Goal: Information Seeking & Learning: Learn about a topic

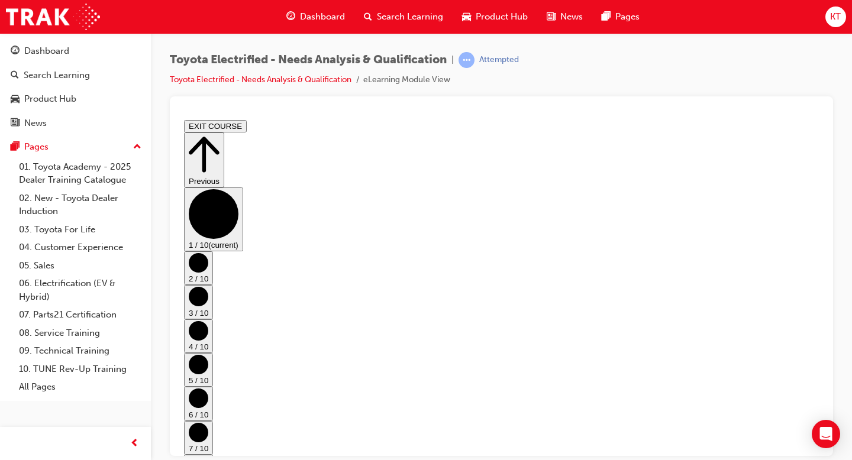
scroll to position [18, 0]
click at [208, 253] on circle "Step controls" at bounding box center [199, 263] width 20 height 20
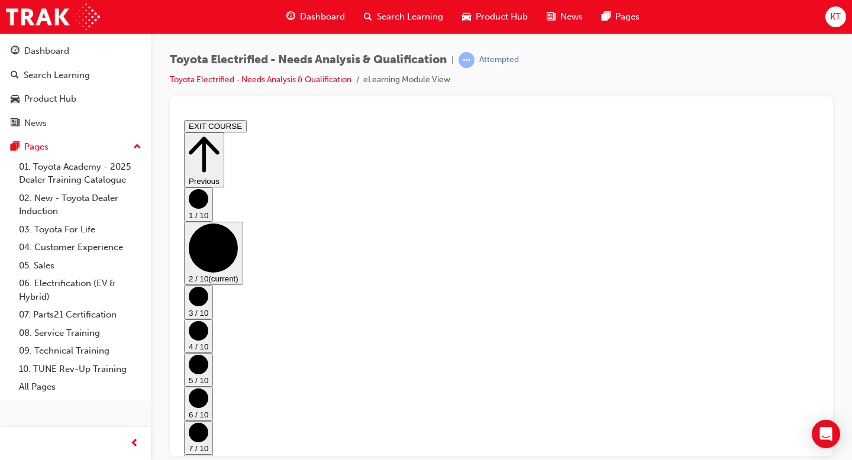
scroll to position [0, 0]
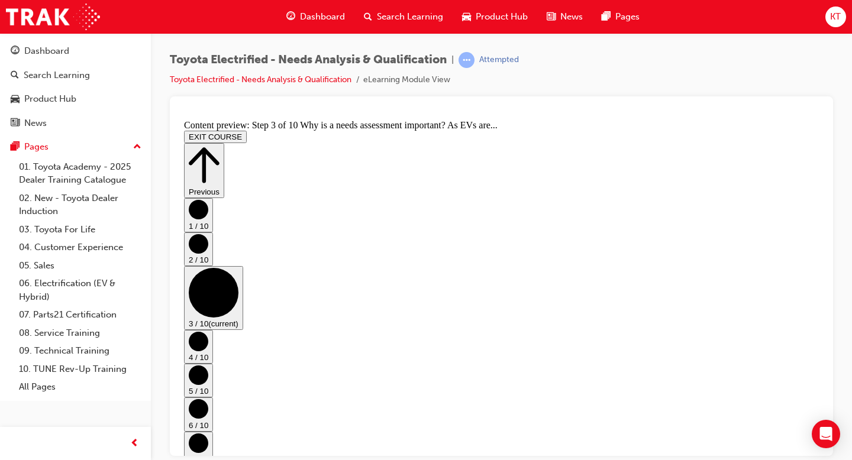
scroll to position [186, 0]
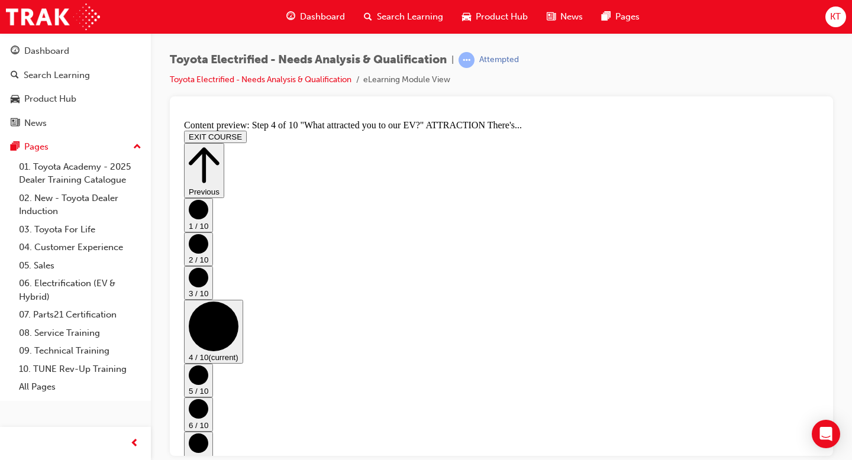
scroll to position [461, 0]
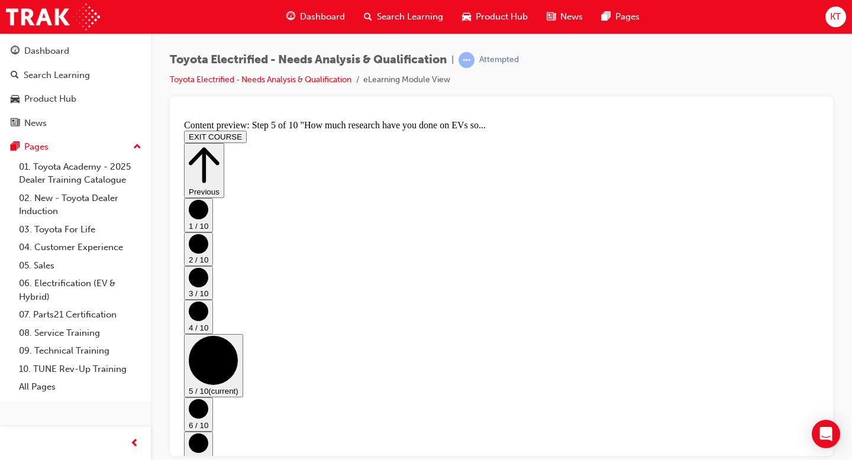
scroll to position [549, 0]
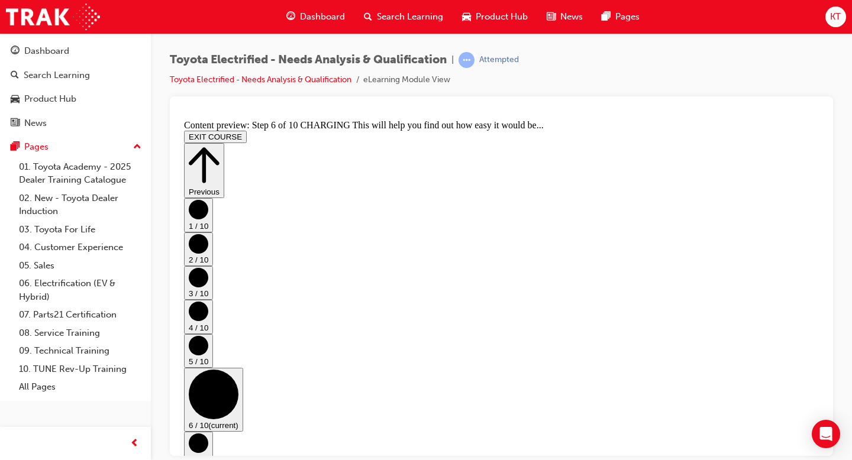
scroll to position [124, 0]
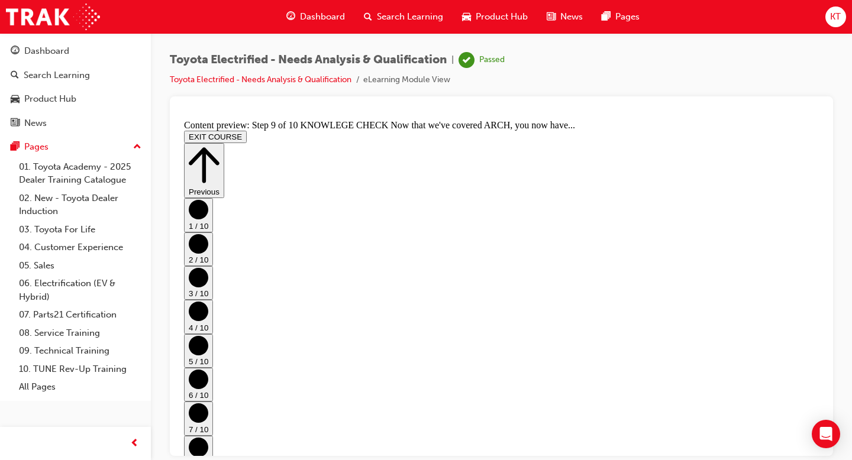
click at [247, 130] on button "EXIT COURSE" at bounding box center [215, 136] width 63 height 12
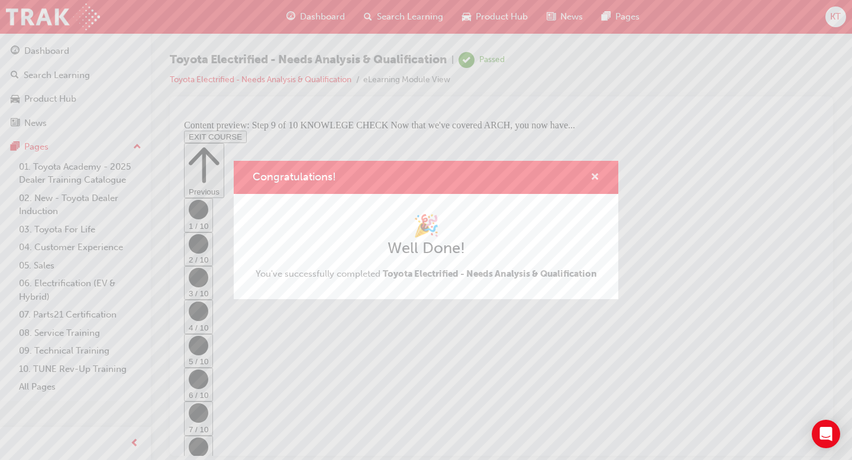
click at [593, 176] on span "cross-icon" at bounding box center [594, 178] width 9 height 11
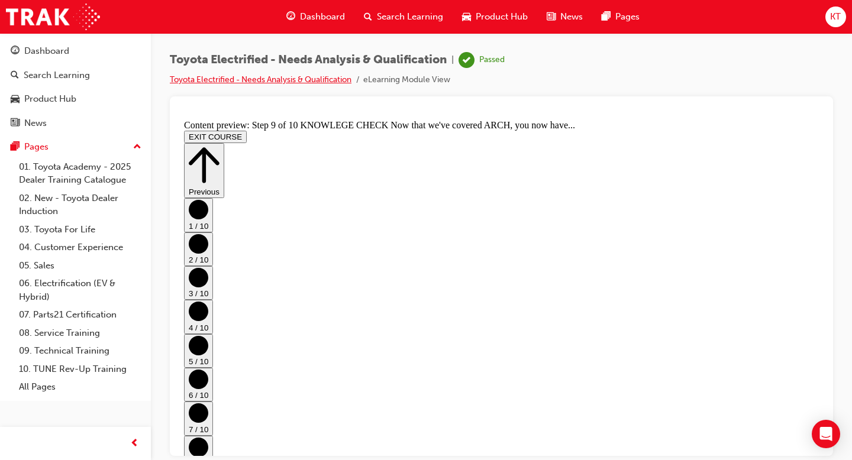
click at [287, 77] on link "Toyota Electrified - Needs Analysis & Qualification" at bounding box center [261, 80] width 182 height 10
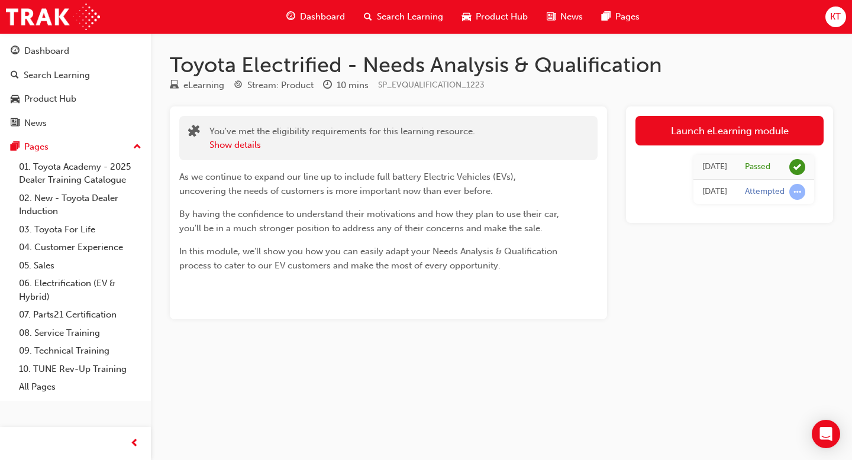
click at [338, 11] on span "Dashboard" at bounding box center [322, 17] width 45 height 14
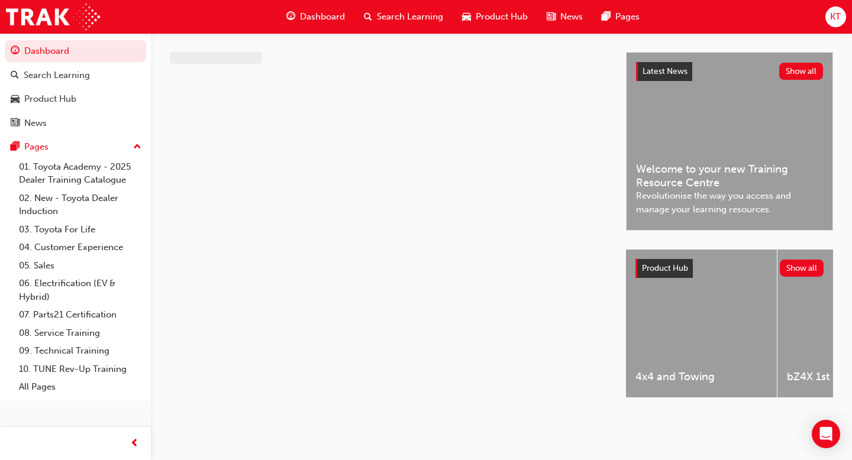
click at [334, 22] on span "Dashboard" at bounding box center [322, 17] width 45 height 14
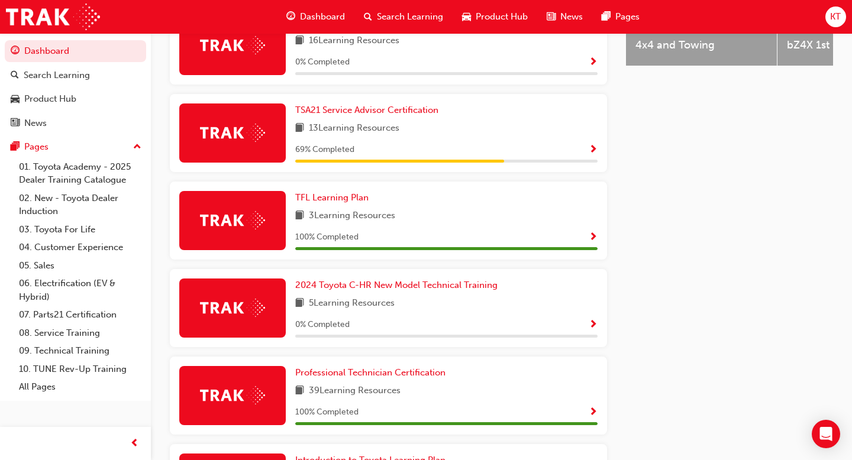
scroll to position [578, 0]
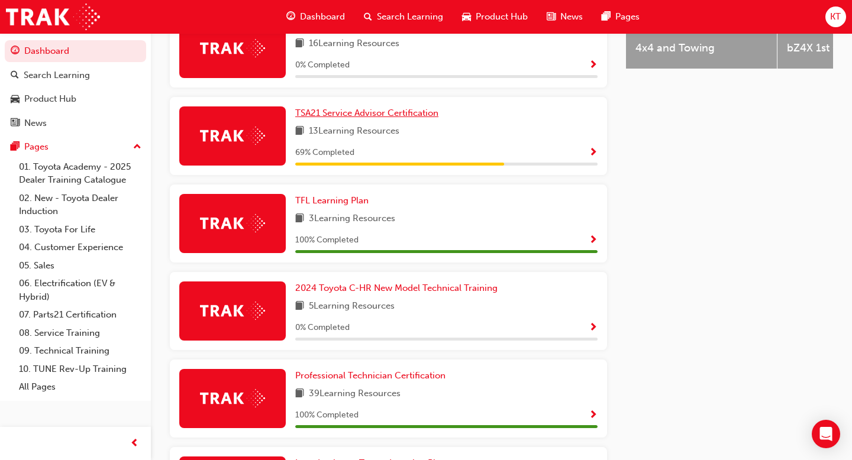
click at [364, 117] on span "TSA21 Service Advisor Certification" at bounding box center [366, 113] width 143 height 11
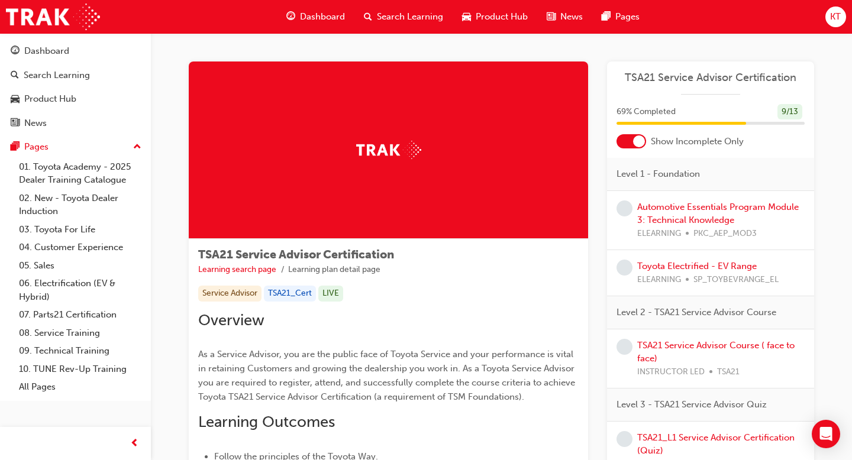
click at [637, 143] on div at bounding box center [639, 141] width 12 height 12
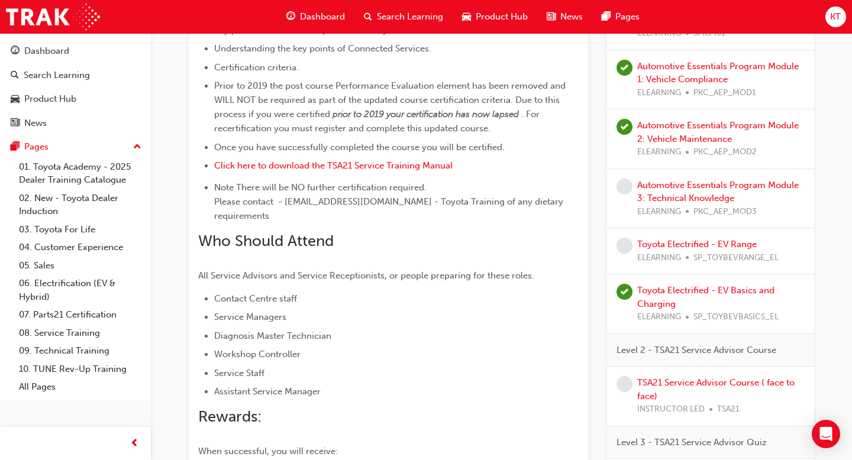
scroll to position [566, 0]
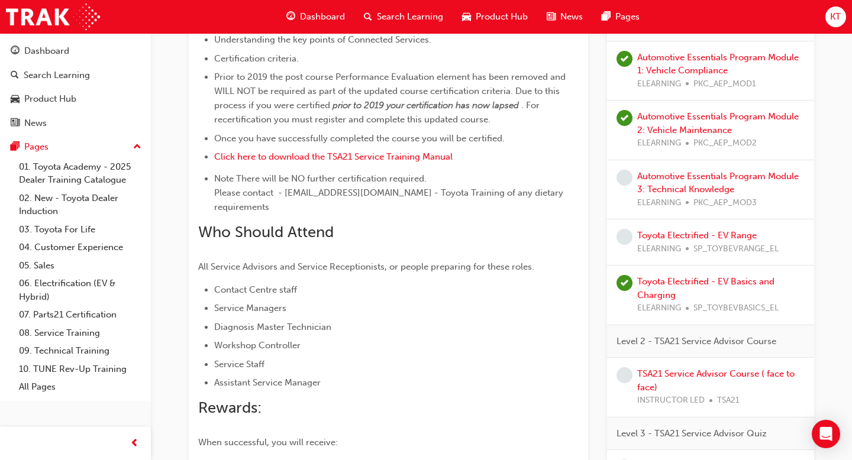
click at [693, 196] on div "ELEARNING PKC_AEP_MOD3" at bounding box center [720, 203] width 167 height 14
click at [691, 176] on link "Automotive Essentials Program Module 3: Technical Knowledge" at bounding box center [717, 183] width 161 height 24
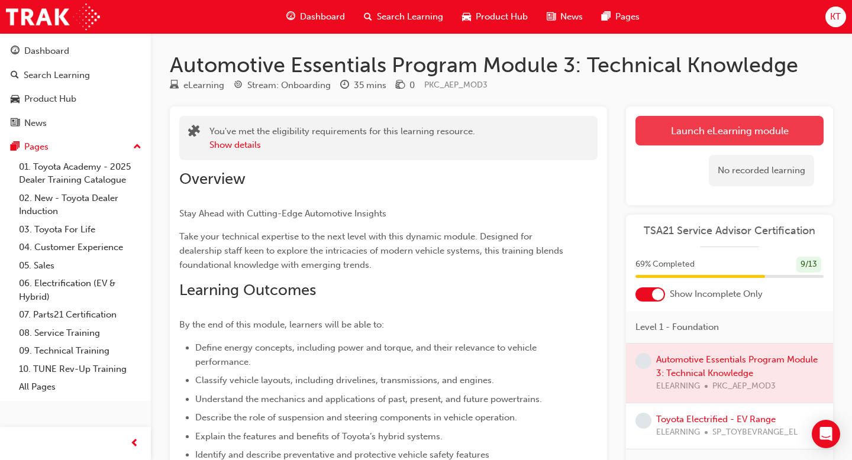
click at [706, 135] on link "Launch eLearning module" at bounding box center [729, 131] width 188 height 30
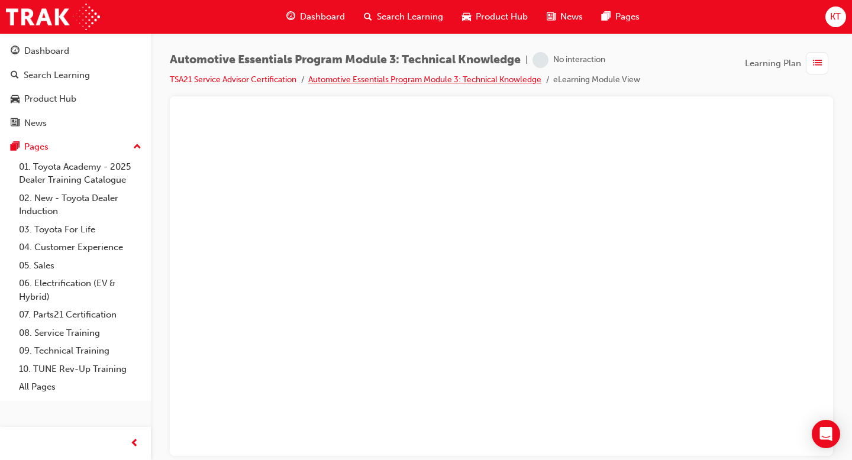
click at [384, 76] on link "Automotive Essentials Program Module 3: Technical Knowledge" at bounding box center [424, 80] width 233 height 10
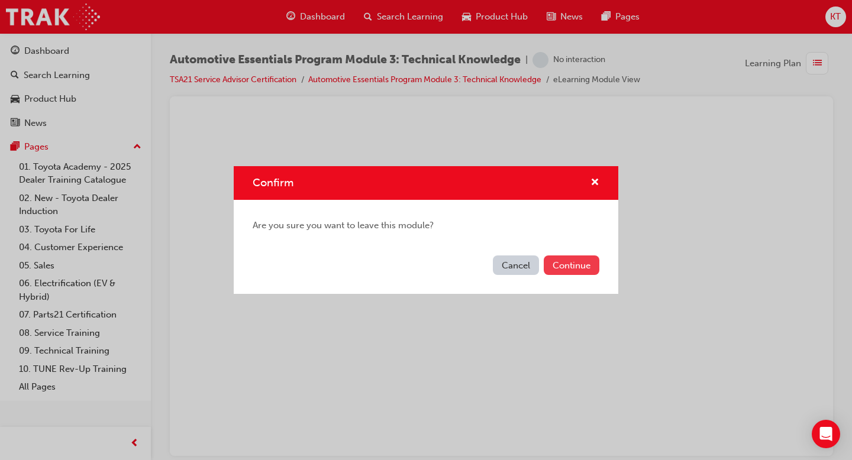
click at [561, 266] on button "Continue" at bounding box center [572, 266] width 56 height 20
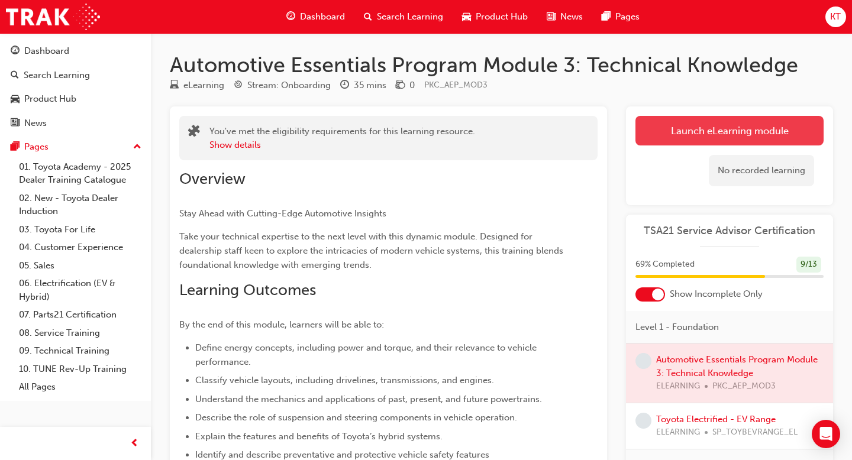
click at [727, 126] on link "Launch eLearning module" at bounding box center [729, 131] width 188 height 30
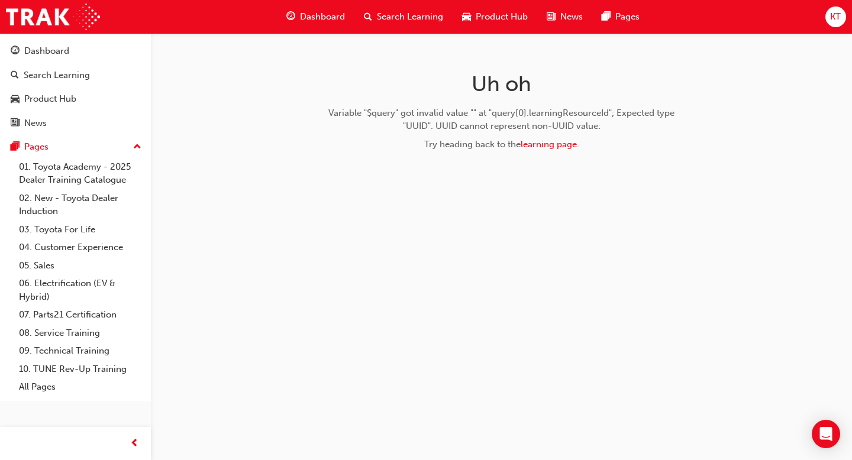
click at [549, 153] on div "Uh oh Variable "$query" got invalid value "" at "query[0].learningResourceId"; …" at bounding box center [501, 115] width 384 height 165
click at [551, 144] on link "learning page" at bounding box center [548, 144] width 56 height 11
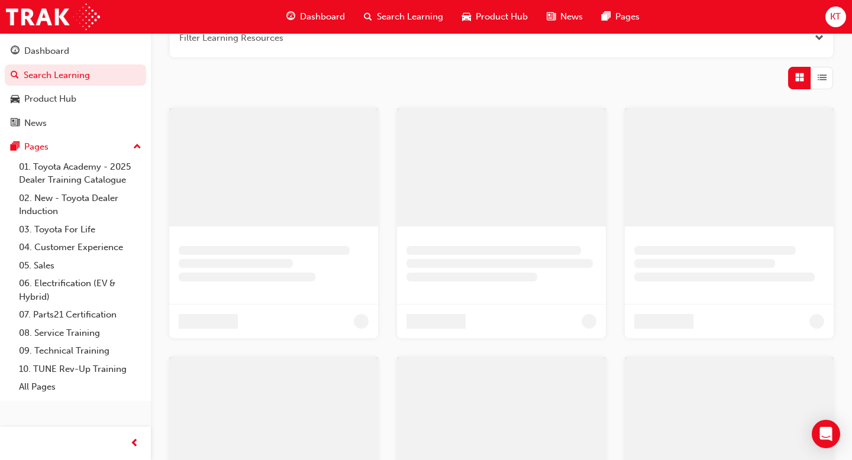
scroll to position [166, 0]
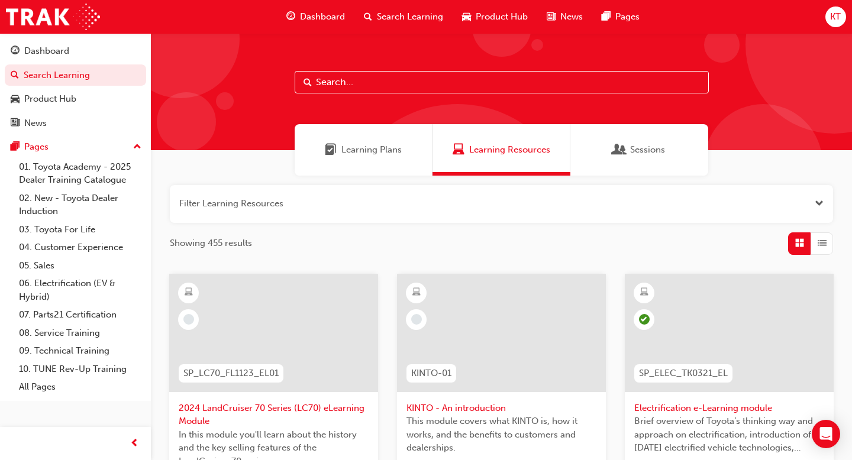
click at [338, 15] on span "Dashboard" at bounding box center [322, 17] width 45 height 14
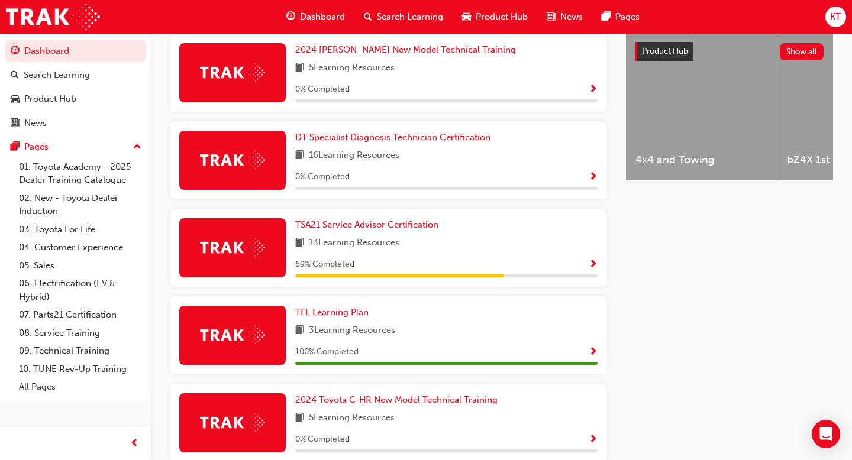
scroll to position [482, 0]
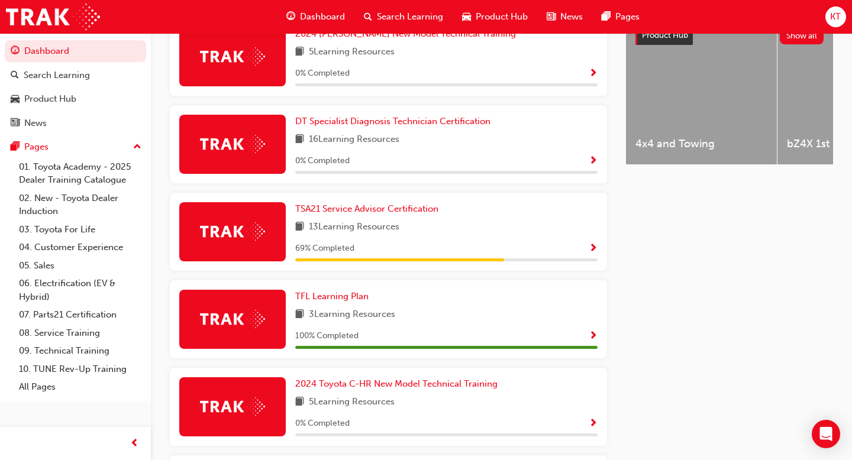
click at [391, 222] on div "TSA21 Service Advisor Certification 13 Learning Resources 69 % Completed" at bounding box center [446, 231] width 302 height 59
click at [391, 216] on link "TSA21 Service Advisor Certification" at bounding box center [369, 209] width 148 height 14
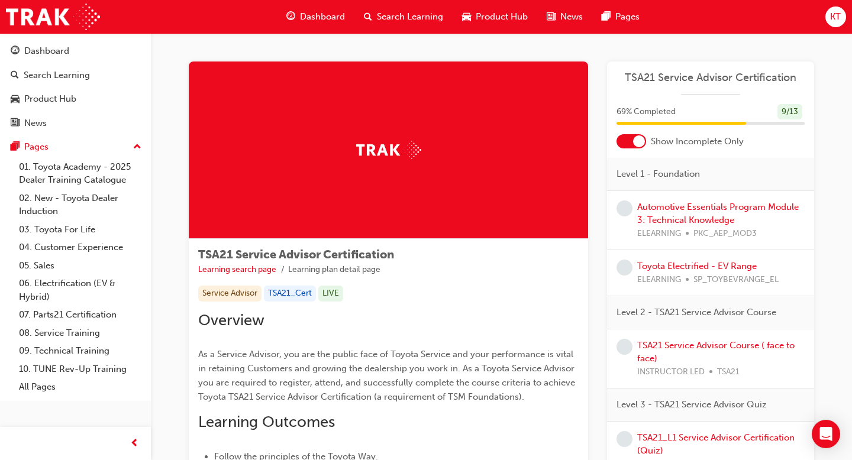
click at [634, 151] on div "TSA21 Service Advisor Certification 69 % Completed 9 / 13 Show Incomplete Only …" at bounding box center [710, 271] width 207 height 419
click at [633, 144] on div at bounding box center [631, 141] width 30 height 14
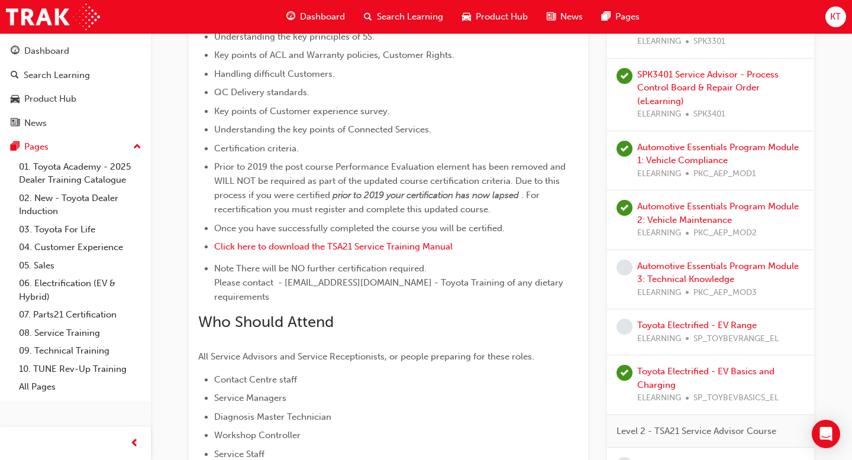
scroll to position [488, 0]
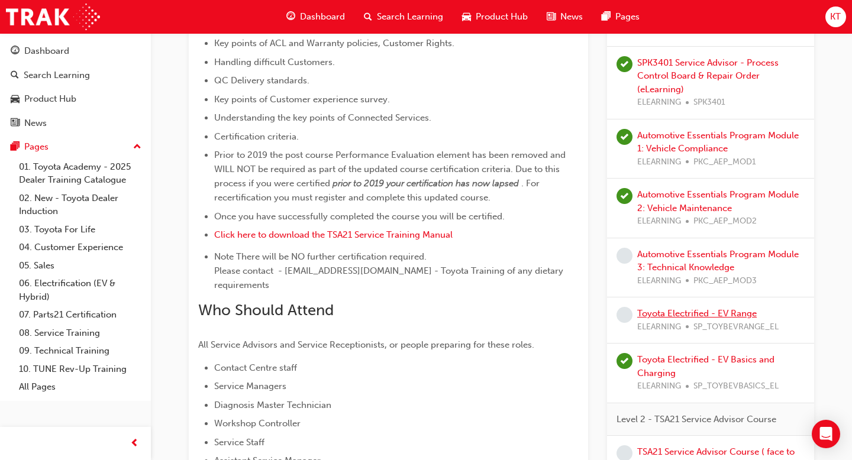
click at [688, 308] on link "Toyota Electrified - EV Range" at bounding box center [696, 313] width 119 height 11
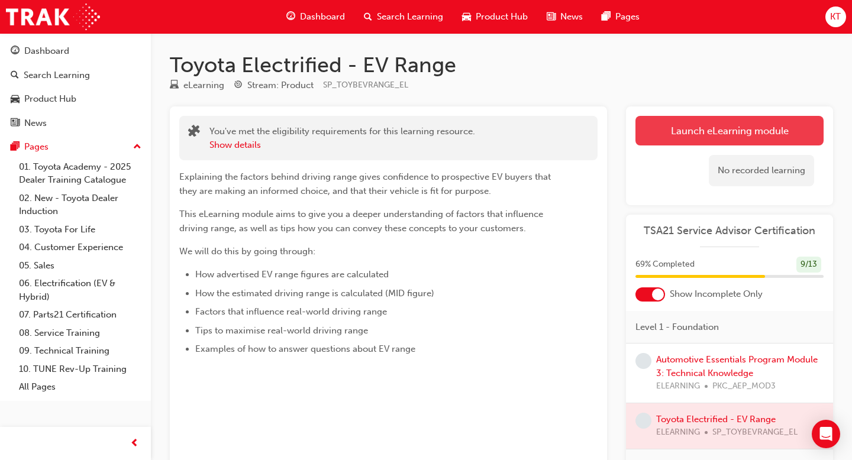
click at [678, 135] on link "Launch eLearning module" at bounding box center [729, 131] width 188 height 30
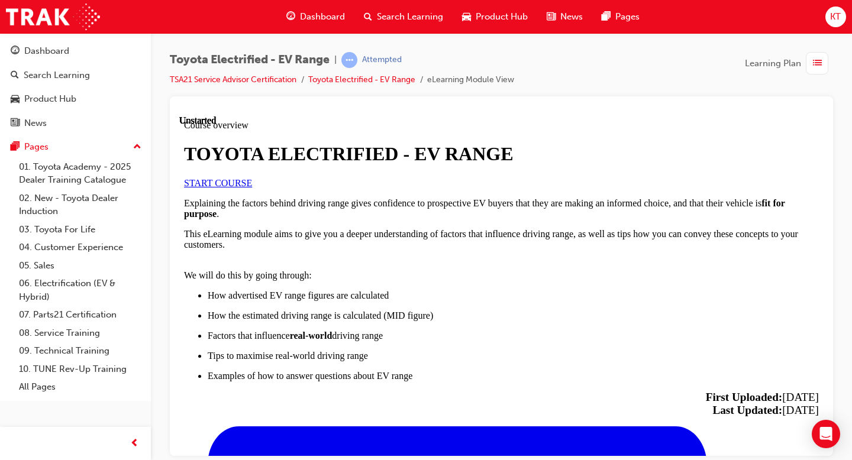
click at [252, 187] on span "START COURSE" at bounding box center [218, 182] width 68 height 10
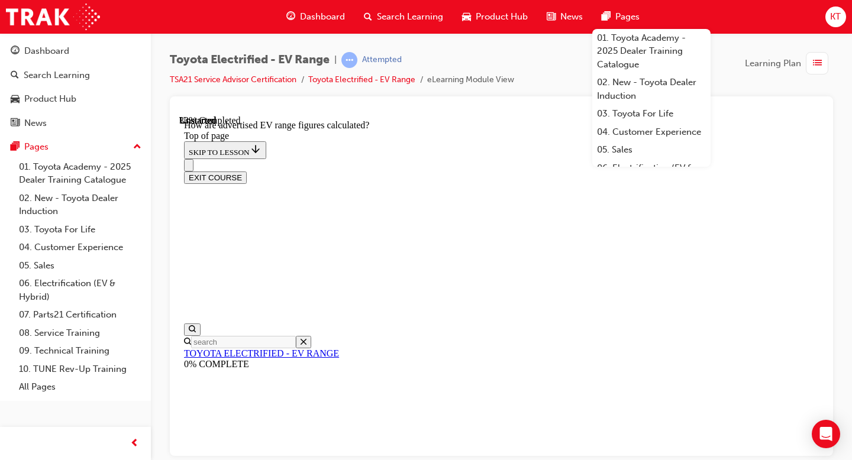
scroll to position [197, 0]
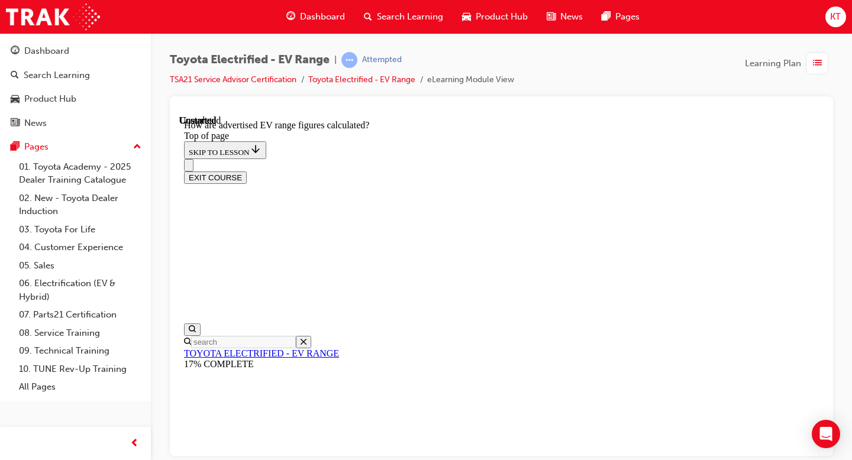
scroll to position [783, 0]
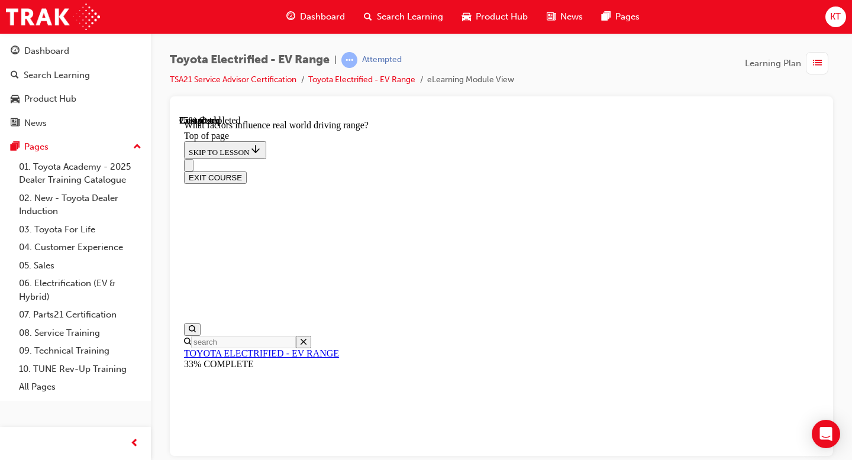
scroll to position [525, 0]
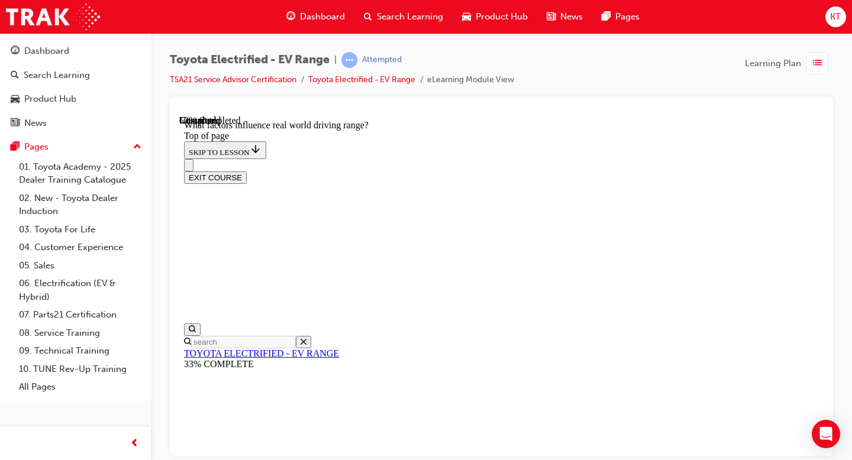
scroll to position [1462, 0]
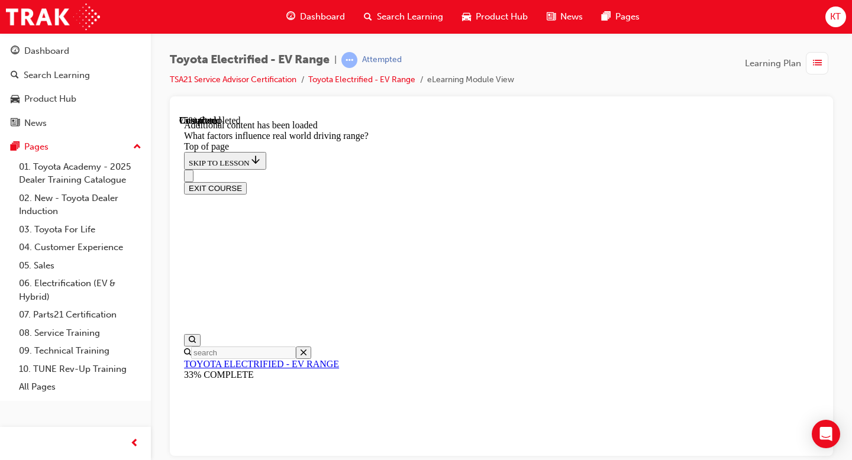
scroll to position [1822, 0]
drag, startPoint x: 593, startPoint y: 163, endPoint x: 467, endPoint y: 297, distance: 184.5
drag, startPoint x: 579, startPoint y: 215, endPoint x: 499, endPoint y: 359, distance: 164.9
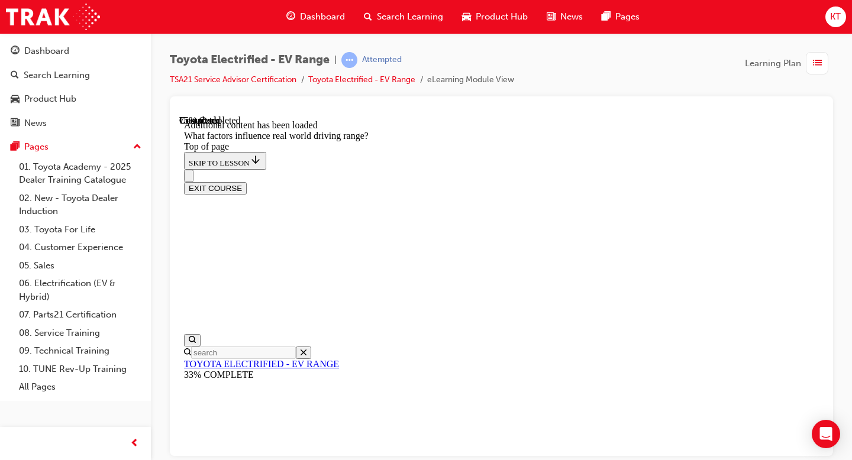
drag, startPoint x: 562, startPoint y: 223, endPoint x: 643, endPoint y: 358, distance: 157.8
drag, startPoint x: 594, startPoint y: 215, endPoint x: 503, endPoint y: 335, distance: 150.8
drag, startPoint x: 577, startPoint y: 227, endPoint x: 666, endPoint y: 371, distance: 169.4
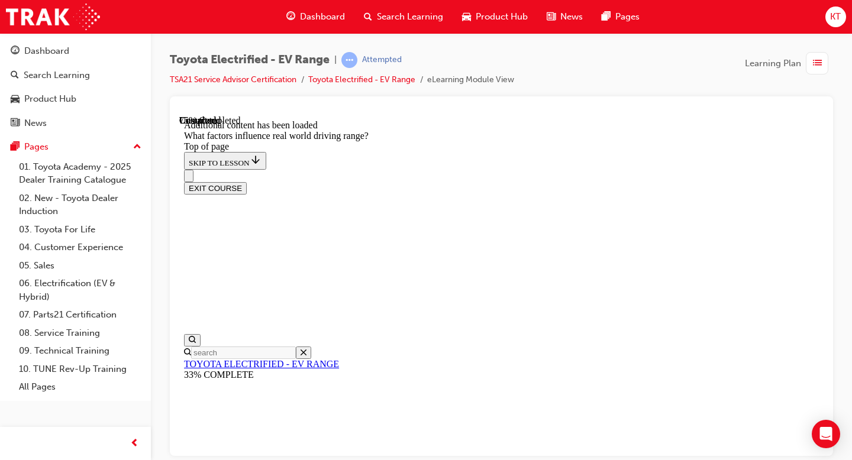
drag, startPoint x: 594, startPoint y: 216, endPoint x: 506, endPoint y: 346, distance: 156.8
drag, startPoint x: 571, startPoint y: 224, endPoint x: 662, endPoint y: 384, distance: 184.4
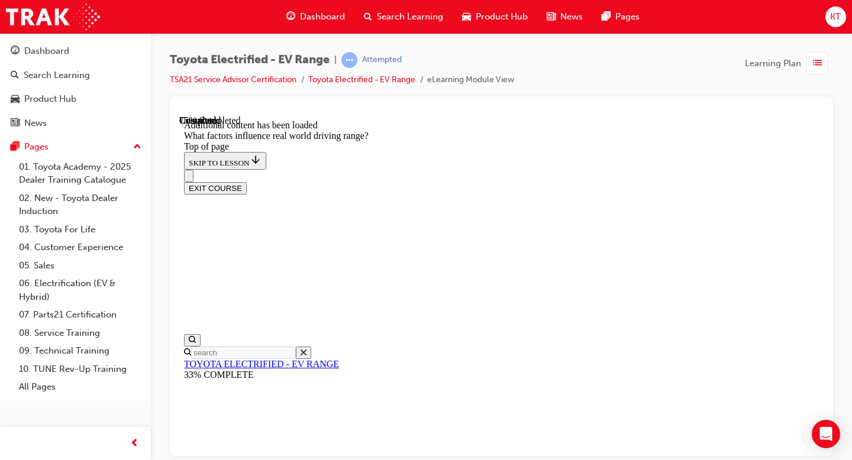
drag, startPoint x: 575, startPoint y: 208, endPoint x: 669, endPoint y: 370, distance: 187.1
drag, startPoint x: 600, startPoint y: 222, endPoint x: 509, endPoint y: 345, distance: 153.1
drag, startPoint x: 582, startPoint y: 230, endPoint x: 515, endPoint y: 368, distance: 153.4
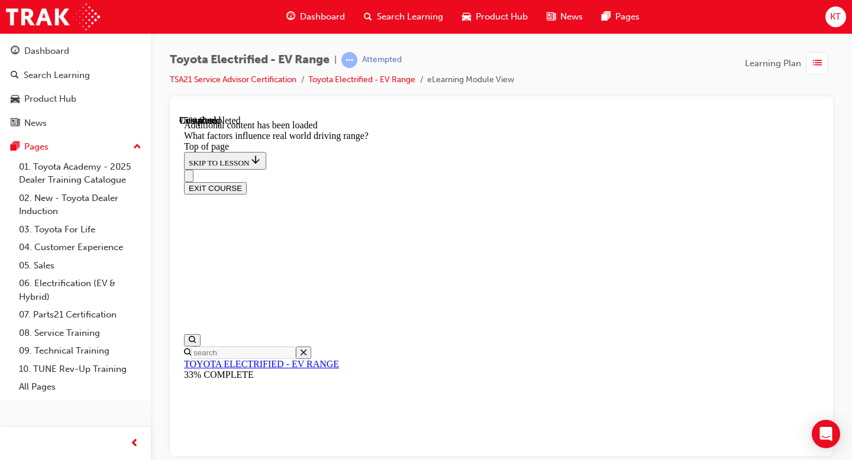
drag, startPoint x: 559, startPoint y: 237, endPoint x: 635, endPoint y: 393, distance: 174.1
drag, startPoint x: 564, startPoint y: 211, endPoint x: 498, endPoint y: 368, distance: 170.7
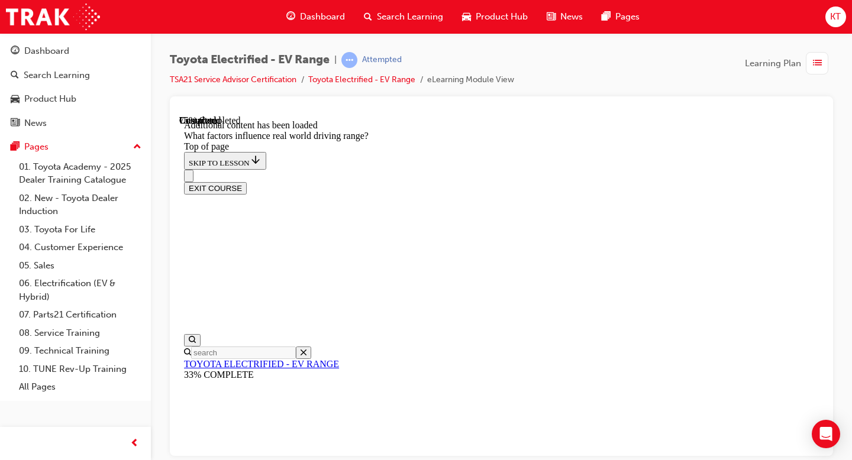
drag, startPoint x: 577, startPoint y: 228, endPoint x: 495, endPoint y: 380, distance: 172.8
drag, startPoint x: 575, startPoint y: 223, endPoint x: 520, endPoint y: 347, distance: 136.1
drag, startPoint x: 564, startPoint y: 243, endPoint x: 679, endPoint y: 405, distance: 198.4
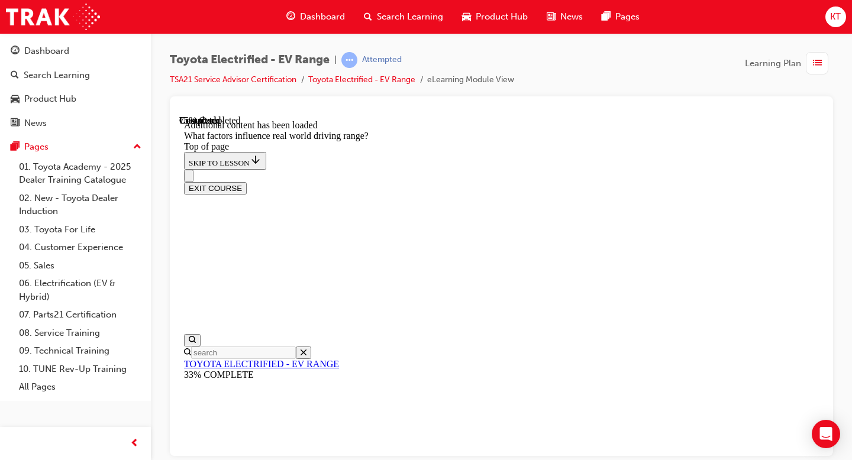
drag, startPoint x: 591, startPoint y: 198, endPoint x: 490, endPoint y: 325, distance: 162.5
drag, startPoint x: 570, startPoint y: 206, endPoint x: 644, endPoint y: 331, distance: 144.5
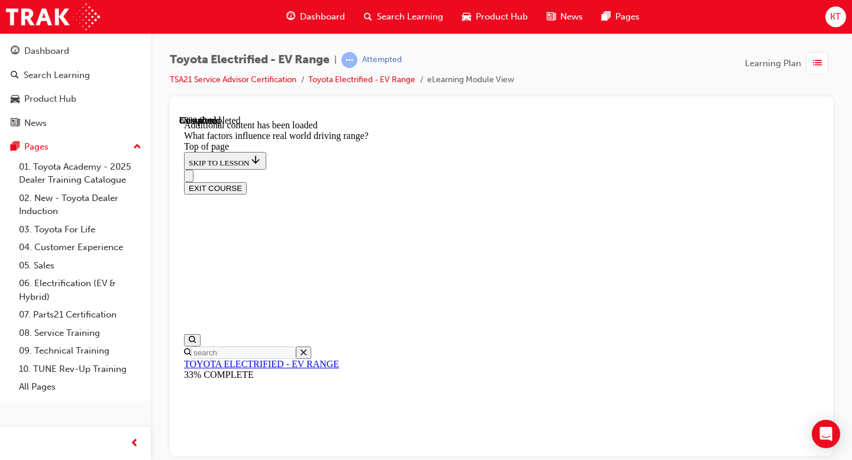
drag, startPoint x: 608, startPoint y: 223, endPoint x: 670, endPoint y: 357, distance: 147.1
drag, startPoint x: 594, startPoint y: 227, endPoint x: 672, endPoint y: 367, distance: 160.2
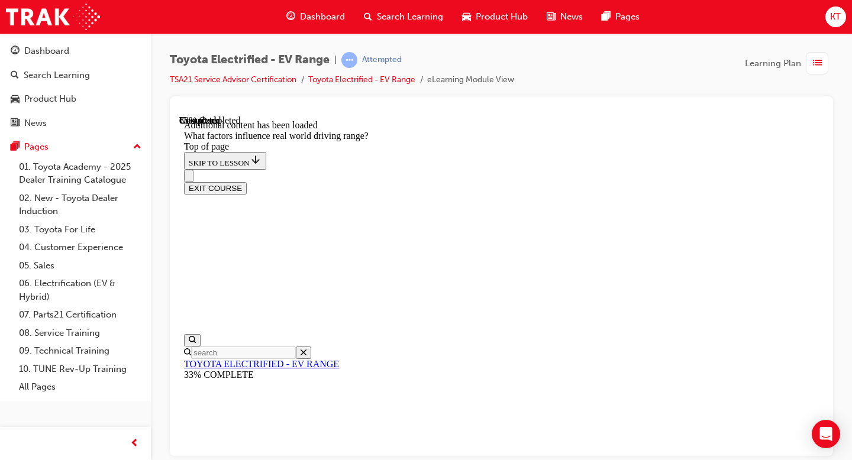
drag, startPoint x: 638, startPoint y: 229, endPoint x: 465, endPoint y: 408, distance: 249.3
drag, startPoint x: 564, startPoint y: 219, endPoint x: 503, endPoint y: 306, distance: 106.2
drag, startPoint x: 578, startPoint y: 221, endPoint x: 527, endPoint y: 342, distance: 132.3
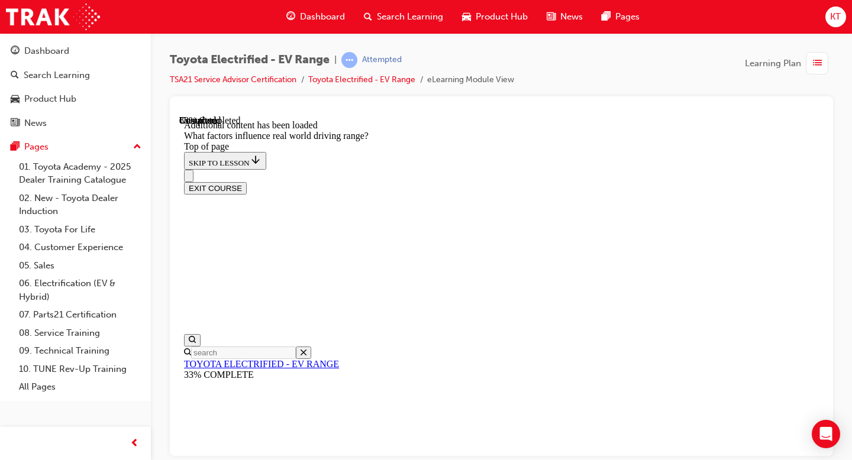
drag, startPoint x: 573, startPoint y: 232, endPoint x: 654, endPoint y: 371, distance: 160.9
drag, startPoint x: 585, startPoint y: 216, endPoint x: 656, endPoint y: 347, distance: 148.2
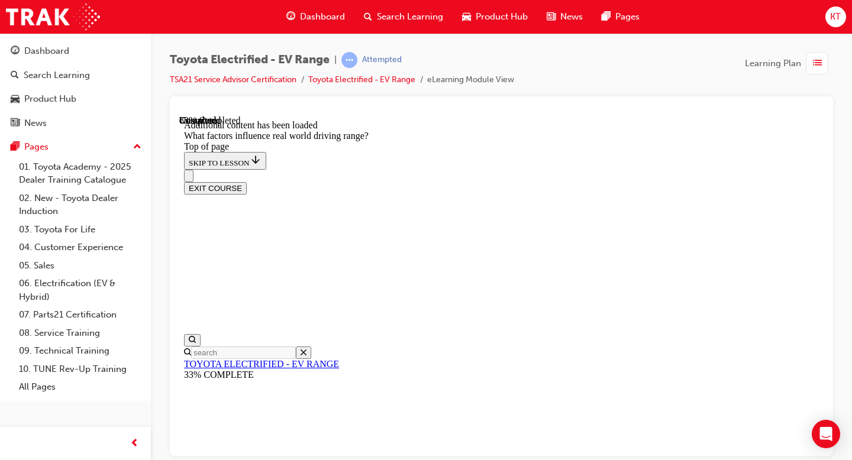
drag, startPoint x: 591, startPoint y: 208, endPoint x: 503, endPoint y: 338, distance: 157.0
drag, startPoint x: 560, startPoint y: 227, endPoint x: 511, endPoint y: 382, distance: 162.5
drag, startPoint x: 545, startPoint y: 251, endPoint x: 649, endPoint y: 399, distance: 181.2
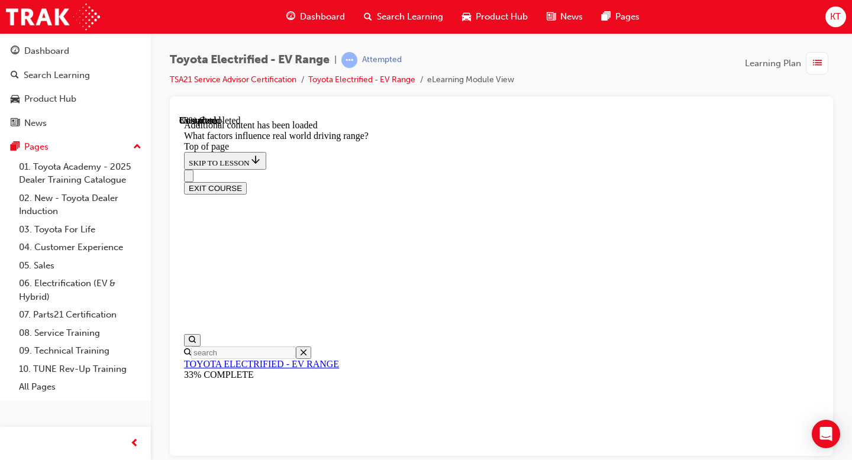
drag, startPoint x: 589, startPoint y: 205, endPoint x: 669, endPoint y: 336, distance: 153.2
drag, startPoint x: 576, startPoint y: 199, endPoint x: 667, endPoint y: 326, distance: 156.9
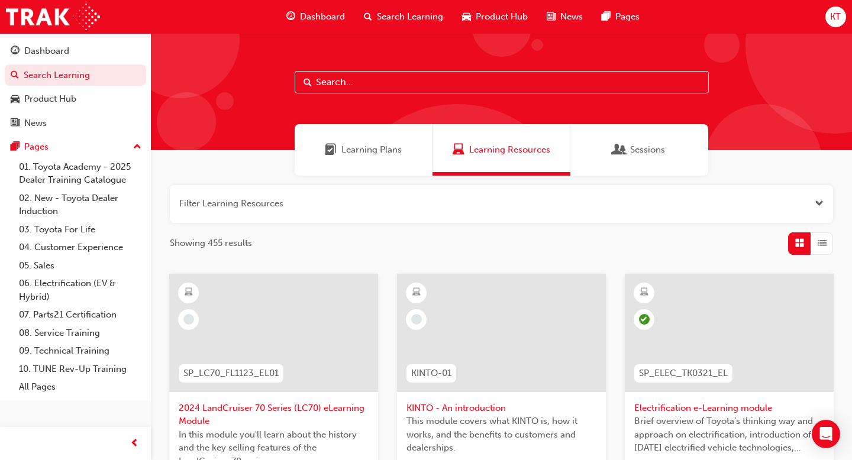
click at [296, 19] on div "Dashboard" at bounding box center [315, 17] width 77 height 24
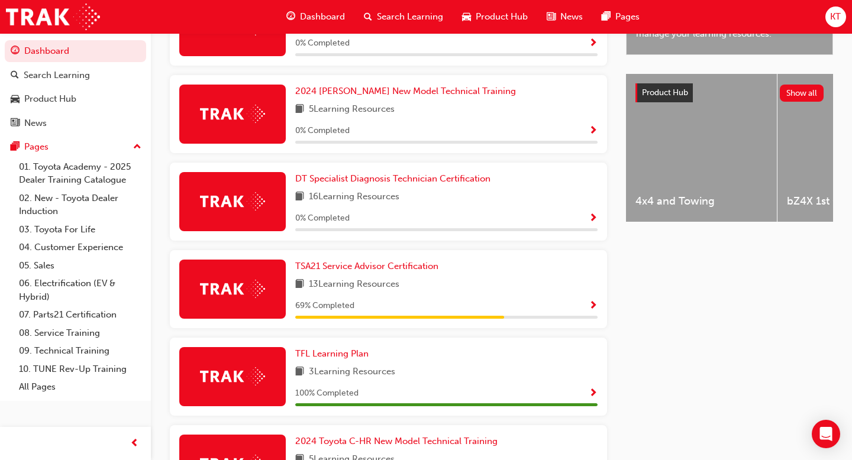
scroll to position [439, 0]
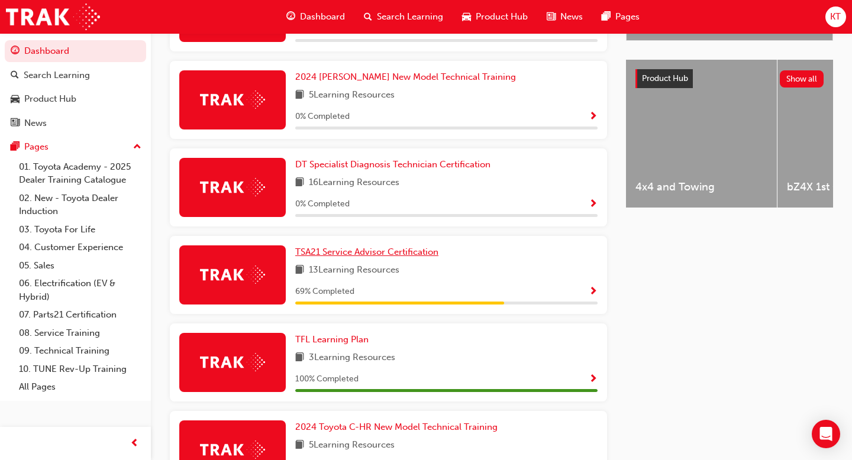
click at [401, 257] on span "TSA21 Service Advisor Certification" at bounding box center [366, 252] width 143 height 11
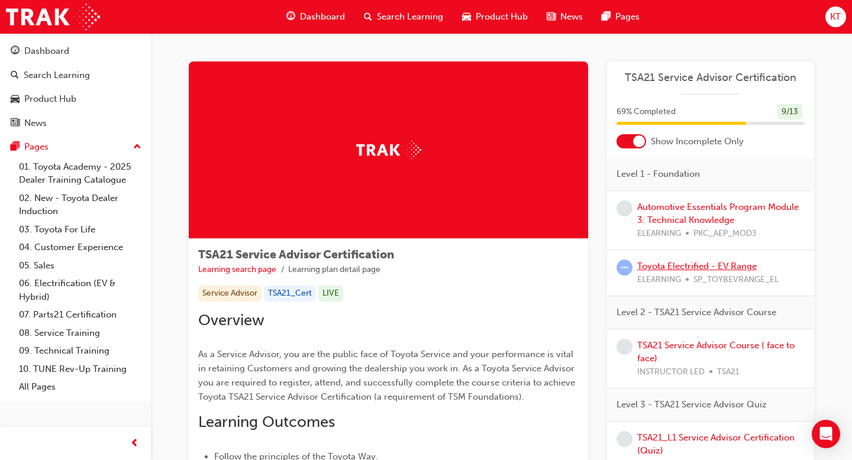
click at [692, 265] on link "Toyota Electrified - EV Range" at bounding box center [696, 266] width 119 height 11
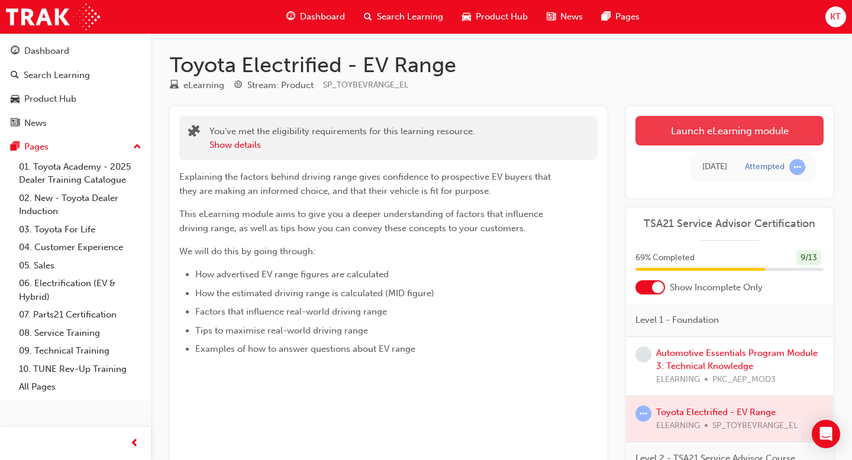
click at [700, 137] on link "Launch eLearning module" at bounding box center [729, 131] width 188 height 30
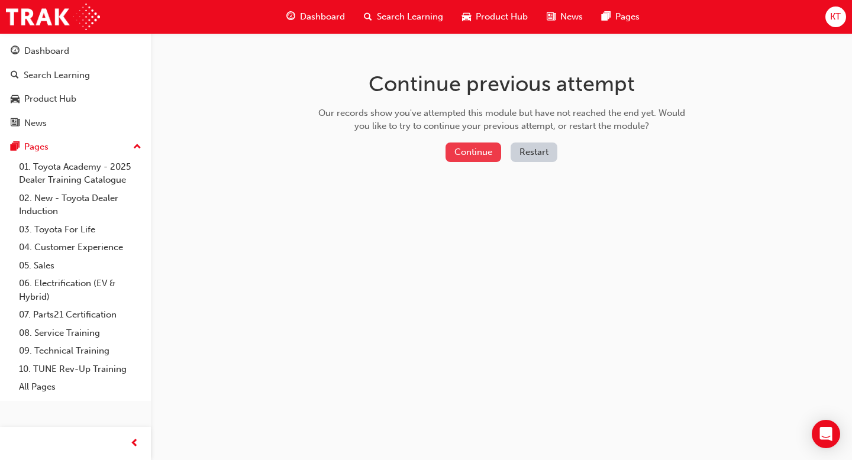
click at [486, 156] on button "Continue" at bounding box center [473, 153] width 56 height 20
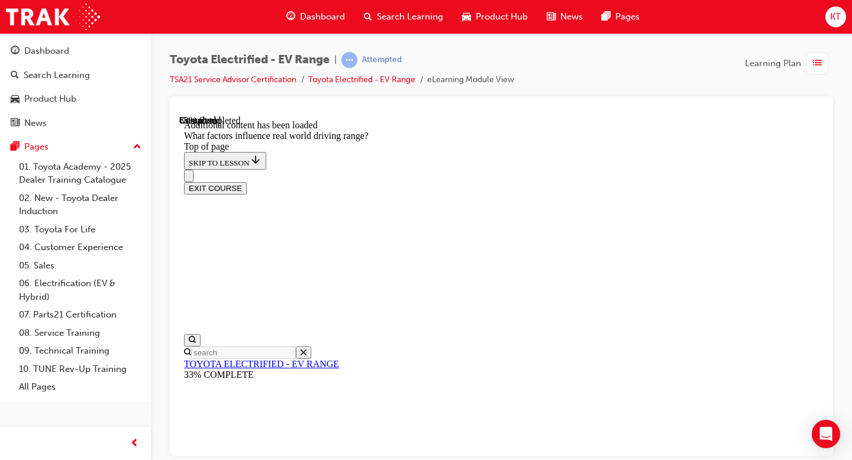
scroll to position [292, 0]
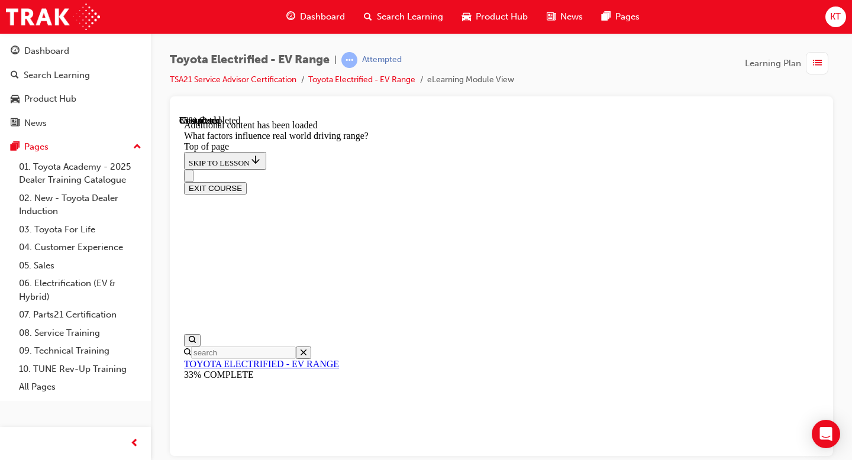
drag, startPoint x: 596, startPoint y: 174, endPoint x: 487, endPoint y: 331, distance: 191.6
drag, startPoint x: 574, startPoint y: 189, endPoint x: 660, endPoint y: 337, distance: 171.2
drag, startPoint x: 591, startPoint y: 206, endPoint x: 490, endPoint y: 339, distance: 167.3
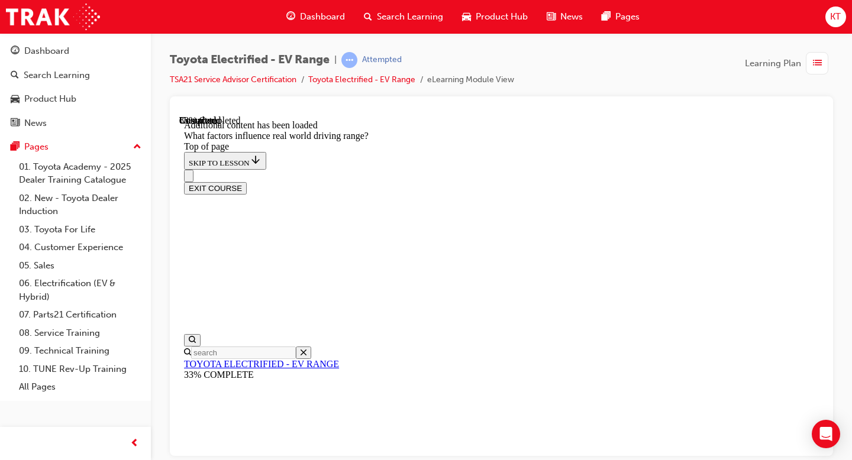
drag, startPoint x: 588, startPoint y: 201, endPoint x: 677, endPoint y: 353, distance: 175.2
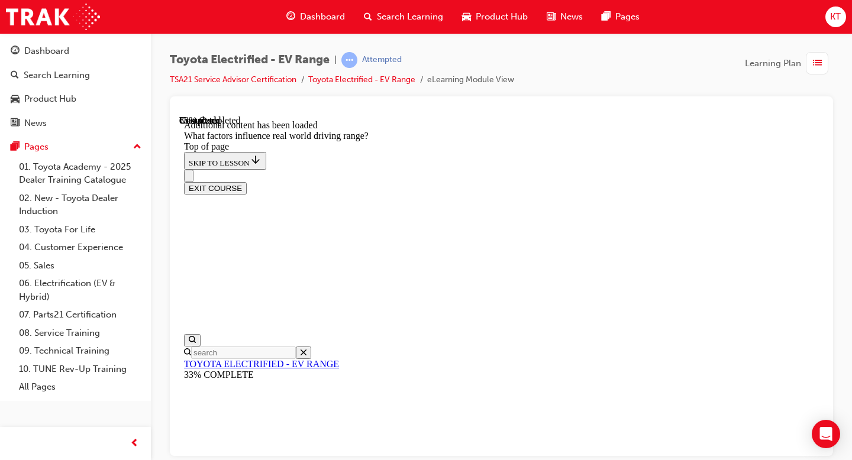
drag, startPoint x: 578, startPoint y: 214, endPoint x: 670, endPoint y: 350, distance: 164.4
drag, startPoint x: 573, startPoint y: 227, endPoint x: 665, endPoint y: 357, distance: 159.5
drag, startPoint x: 613, startPoint y: 229, endPoint x: 524, endPoint y: 325, distance: 131.0
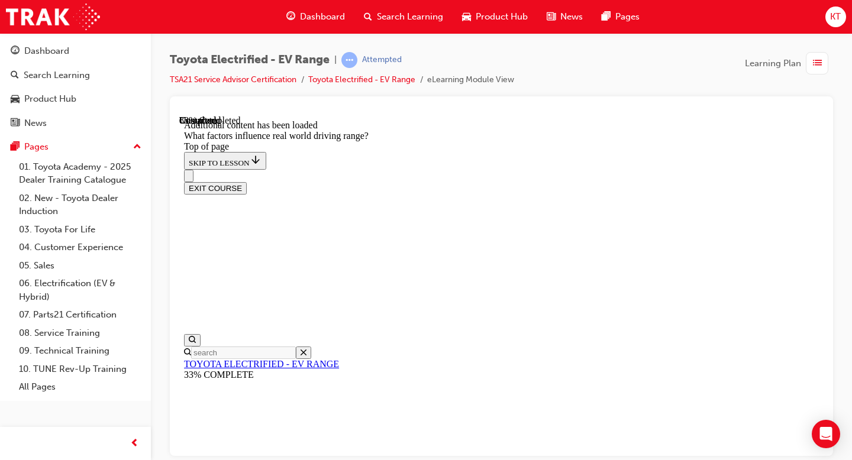
drag, startPoint x: 580, startPoint y: 211, endPoint x: 670, endPoint y: 342, distance: 159.1
drag, startPoint x: 604, startPoint y: 222, endPoint x: 505, endPoint y: 361, distance: 170.9
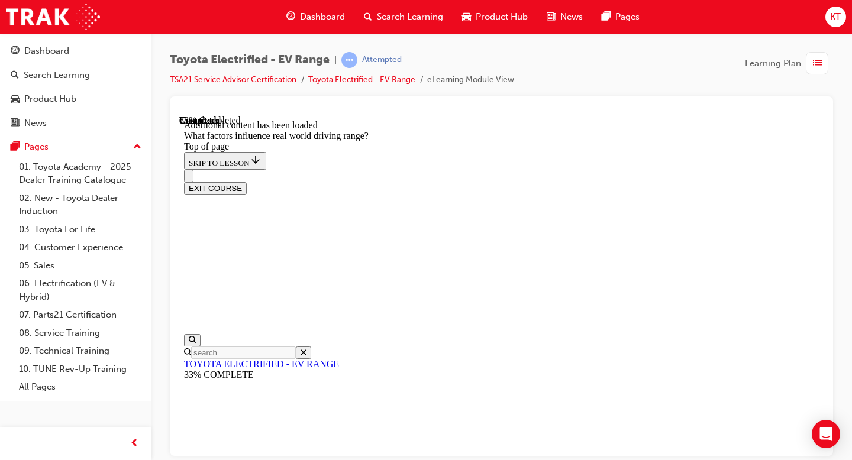
drag, startPoint x: 586, startPoint y: 224, endPoint x: 726, endPoint y: 450, distance: 265.4
drag, startPoint x: 604, startPoint y: 240, endPoint x: 686, endPoint y: 366, distance: 150.1
drag, startPoint x: 592, startPoint y: 229, endPoint x: 483, endPoint y: 364, distance: 174.1
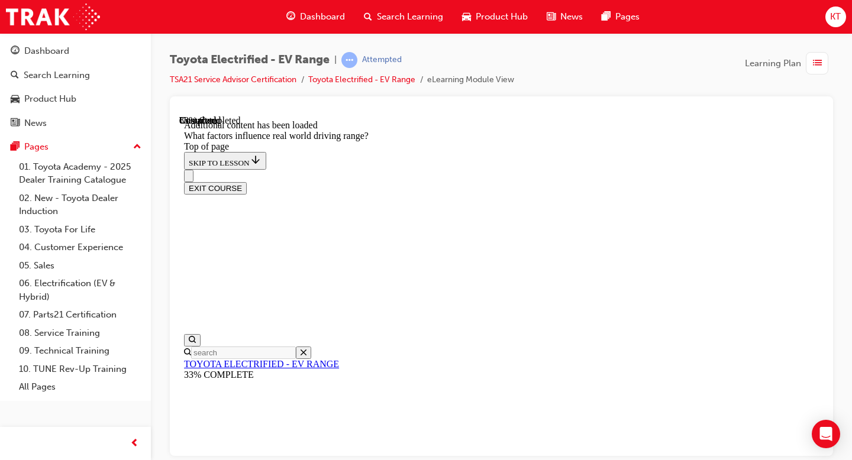
drag, startPoint x: 578, startPoint y: 220, endPoint x: 505, endPoint y: 374, distance: 170.6
drag, startPoint x: 564, startPoint y: 207, endPoint x: 669, endPoint y: 347, distance: 175.3
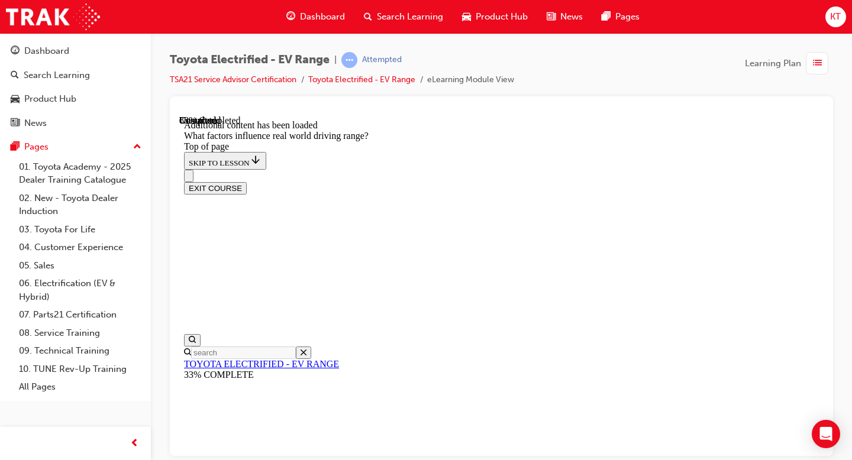
drag, startPoint x: 596, startPoint y: 211, endPoint x: 658, endPoint y: 334, distance: 137.8
drag, startPoint x: 586, startPoint y: 199, endPoint x: 671, endPoint y: 332, distance: 158.5
drag, startPoint x: 609, startPoint y: 221, endPoint x: 464, endPoint y: 387, distance: 220.1
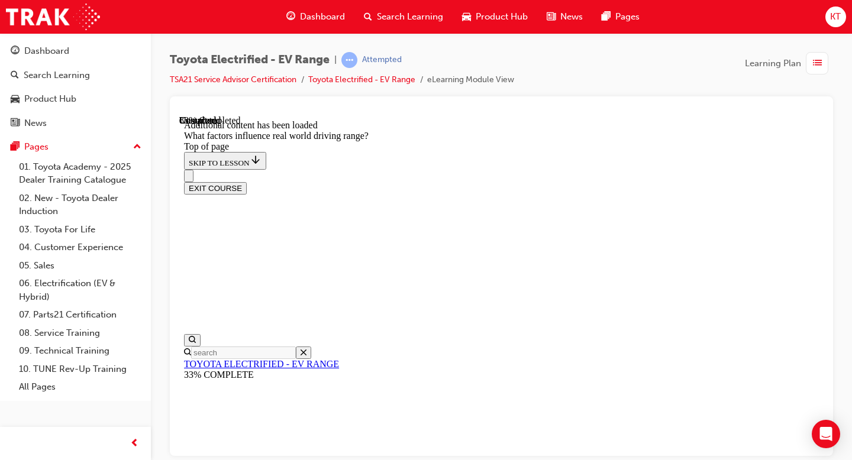
drag, startPoint x: 577, startPoint y: 226, endPoint x: 648, endPoint y: 350, distance: 142.2
drag, startPoint x: 580, startPoint y: 202, endPoint x: 649, endPoint y: 347, distance: 160.3
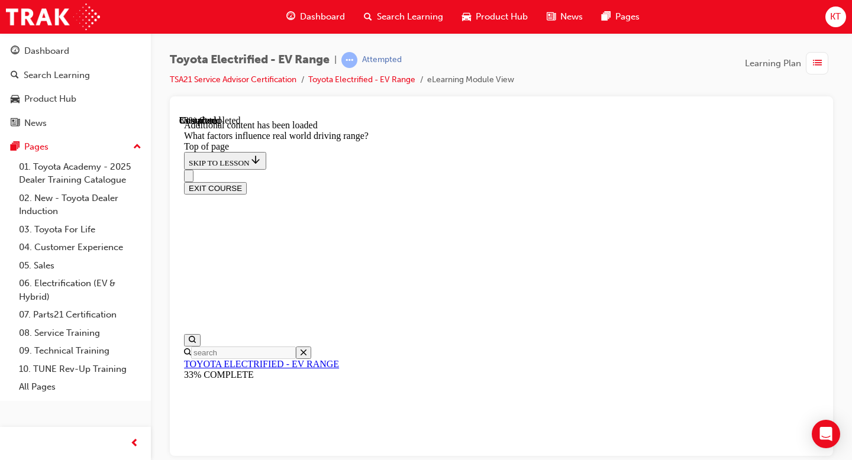
drag, startPoint x: 592, startPoint y: 218, endPoint x: 664, endPoint y: 351, distance: 151.1
drag, startPoint x: 580, startPoint y: 209, endPoint x: 489, endPoint y: 345, distance: 163.7
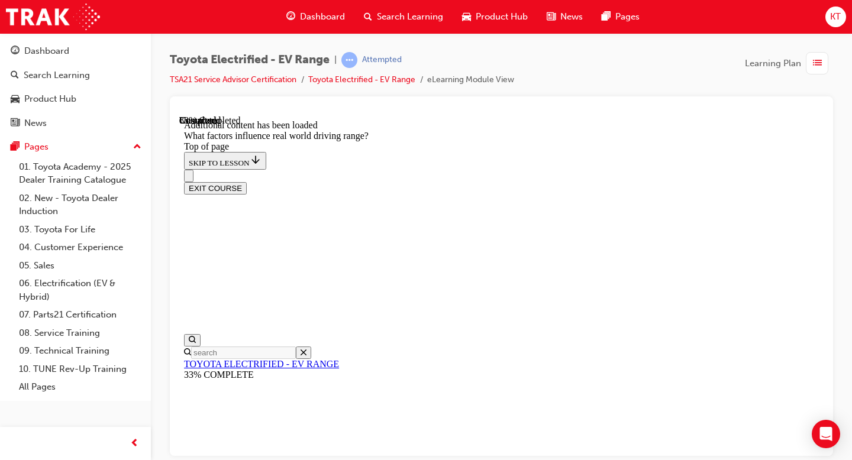
drag, startPoint x: 564, startPoint y: 205, endPoint x: 669, endPoint y: 355, distance: 182.6
drag, startPoint x: 617, startPoint y: 238, endPoint x: 514, endPoint y: 366, distance: 163.6
drag, startPoint x: 581, startPoint y: 230, endPoint x: 655, endPoint y: 367, distance: 155.9
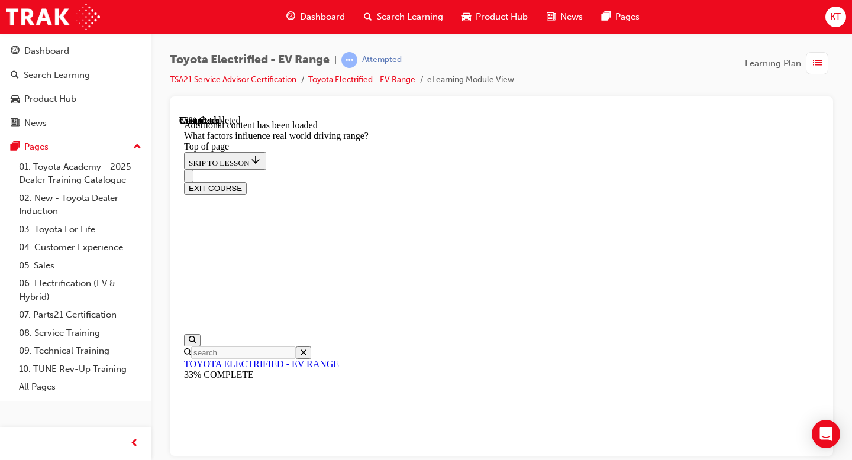
drag, startPoint x: 609, startPoint y: 238, endPoint x: 496, endPoint y: 364, distance: 168.8
drag, startPoint x: 562, startPoint y: 219, endPoint x: 623, endPoint y: 364, distance: 156.6
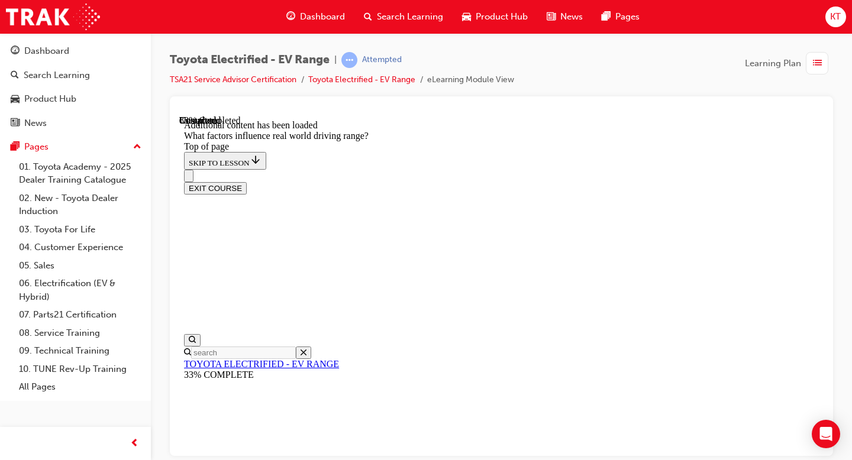
drag, startPoint x: 596, startPoint y: 227, endPoint x: 515, endPoint y: 347, distance: 145.0
drag, startPoint x: 590, startPoint y: 231, endPoint x: 677, endPoint y: 378, distance: 171.0
drag, startPoint x: 616, startPoint y: 224, endPoint x: 683, endPoint y: 347, distance: 140.0
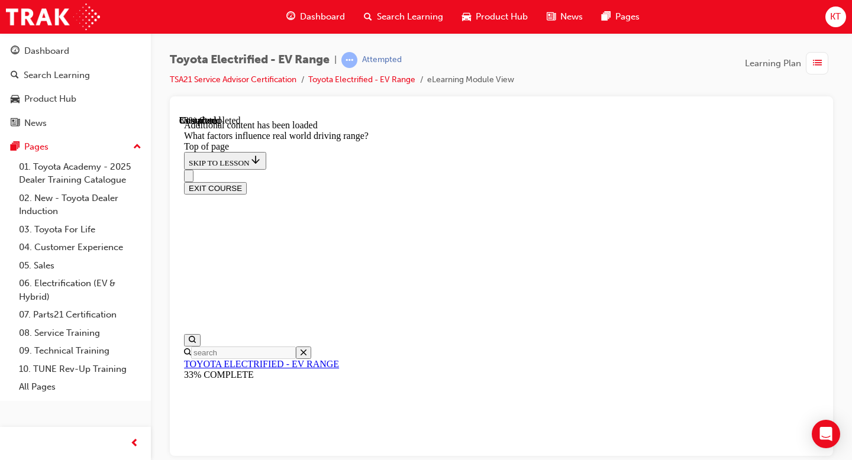
drag, startPoint x: 580, startPoint y: 212, endPoint x: 502, endPoint y: 356, distance: 163.6
drag, startPoint x: 581, startPoint y: 211, endPoint x: 652, endPoint y: 331, distance: 138.7
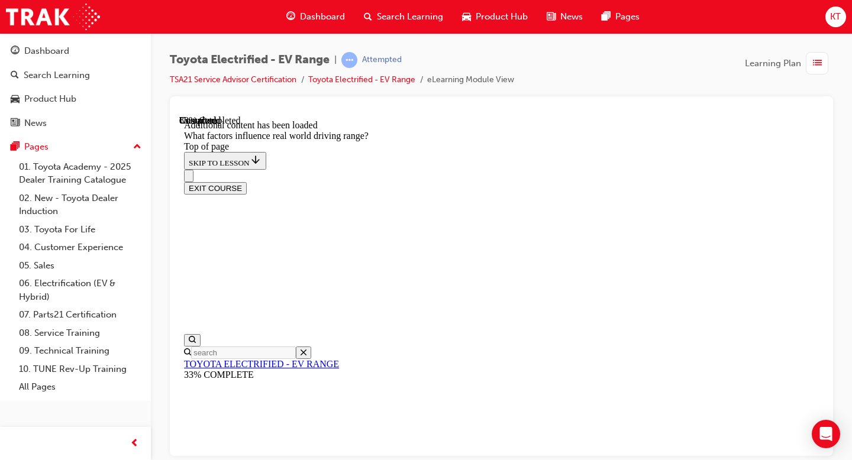
drag, startPoint x: 590, startPoint y: 228, endPoint x: 664, endPoint y: 369, distance: 159.2
drag, startPoint x: 596, startPoint y: 224, endPoint x: 503, endPoint y: 324, distance: 136.4
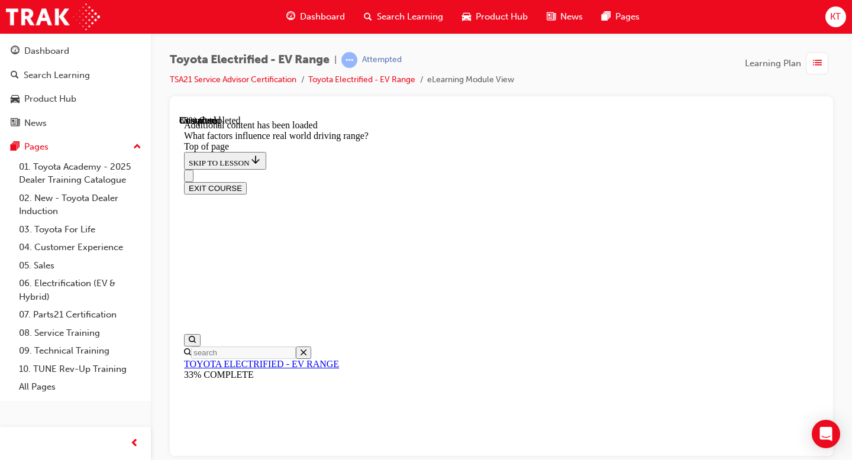
drag, startPoint x: 560, startPoint y: 218, endPoint x: 639, endPoint y: 351, distance: 154.6
drag, startPoint x: 596, startPoint y: 238, endPoint x: 516, endPoint y: 351, distance: 138.3
drag, startPoint x: 588, startPoint y: 225, endPoint x: 668, endPoint y: 363, distance: 159.3
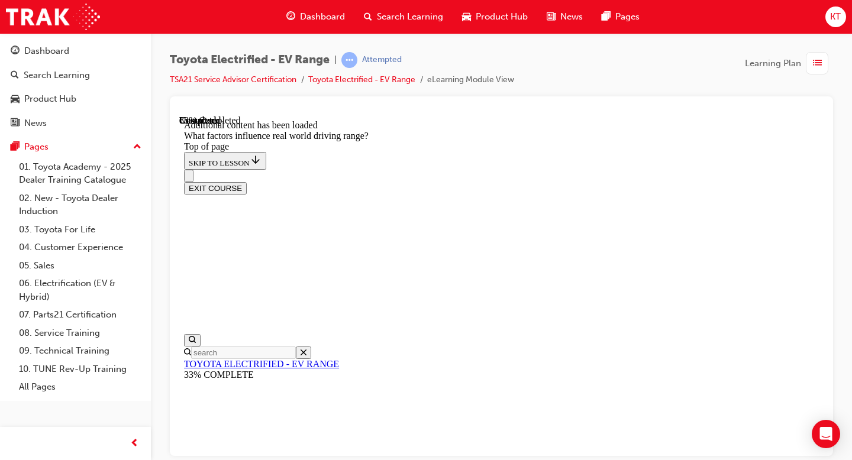
drag, startPoint x: 591, startPoint y: 223, endPoint x: 494, endPoint y: 346, distance: 156.3
drag, startPoint x: 568, startPoint y: 238, endPoint x: 625, endPoint y: 341, distance: 117.5
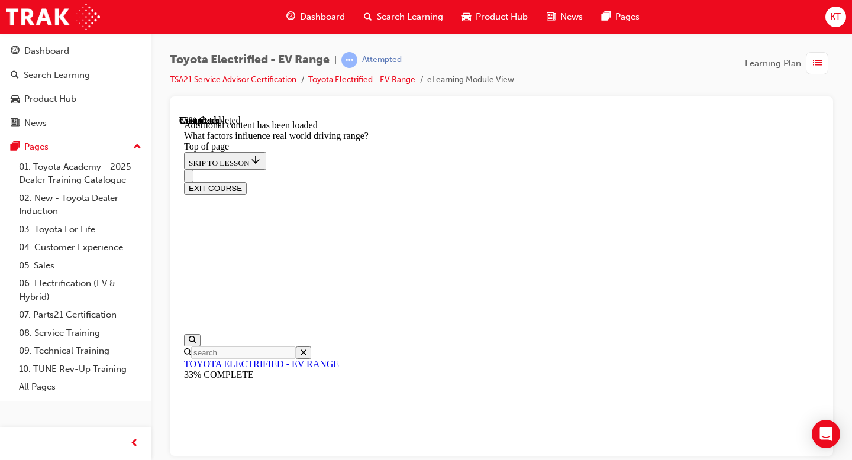
drag, startPoint x: 574, startPoint y: 242, endPoint x: 658, endPoint y: 397, distance: 177.1
drag, startPoint x: 587, startPoint y: 225, endPoint x: 659, endPoint y: 342, distance: 137.6
drag, startPoint x: 594, startPoint y: 228, endPoint x: 488, endPoint y: 391, distance: 194.4
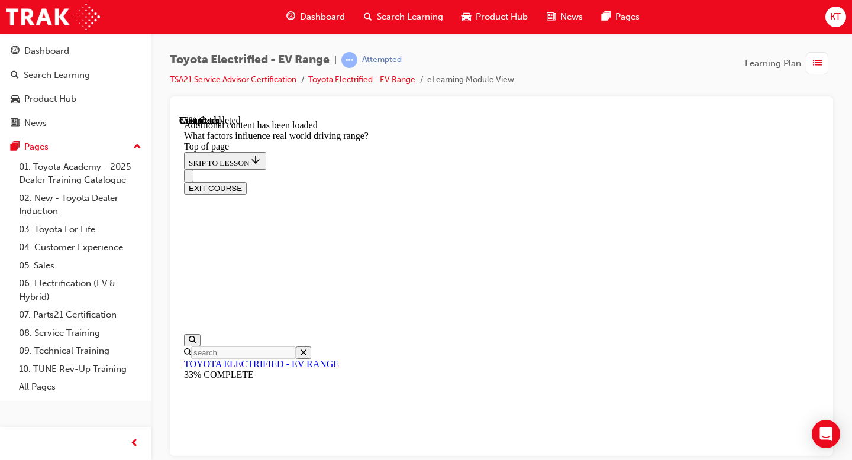
drag, startPoint x: 547, startPoint y: 246, endPoint x: 628, endPoint y: 351, distance: 132.5
drag, startPoint x: 568, startPoint y: 206, endPoint x: 651, endPoint y: 361, distance: 175.7
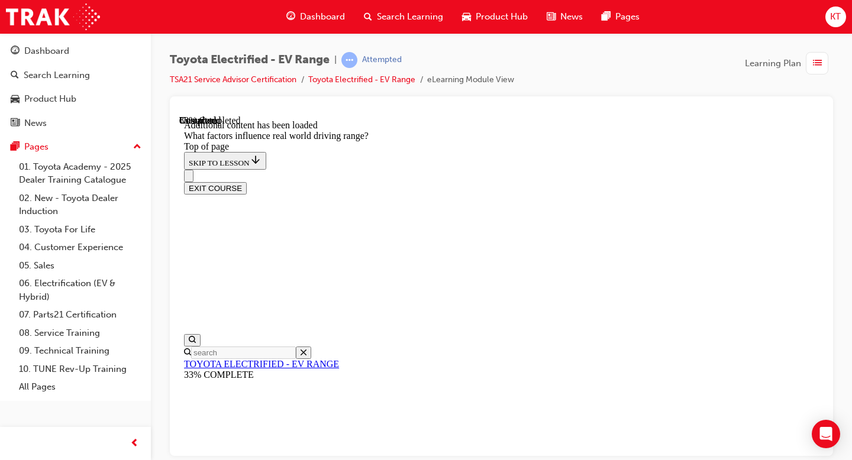
drag, startPoint x: 575, startPoint y: 211, endPoint x: 646, endPoint y: 333, distance: 141.0
drag, startPoint x: 590, startPoint y: 225, endPoint x: 686, endPoint y: 379, distance: 182.0
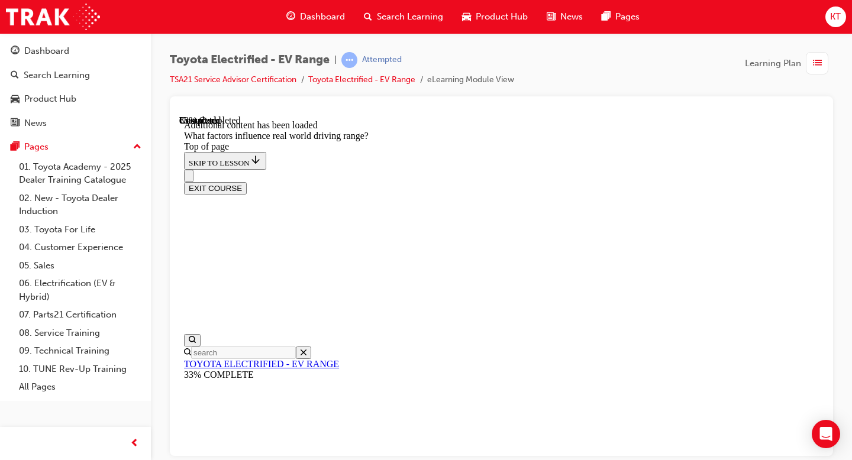
drag, startPoint x: 606, startPoint y: 250, endPoint x: 533, endPoint y: 341, distance: 116.1
drag, startPoint x: 593, startPoint y: 226, endPoint x: 767, endPoint y: 440, distance: 275.4
drag, startPoint x: 621, startPoint y: 237, endPoint x: 667, endPoint y: 309, distance: 84.8
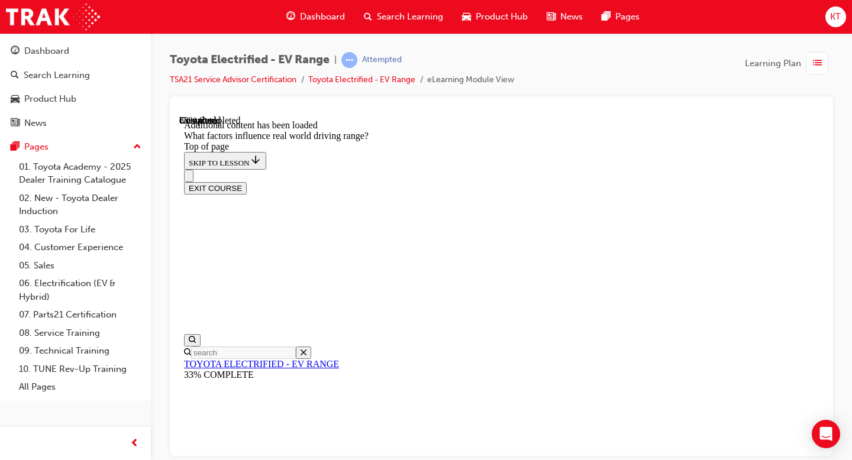
drag, startPoint x: 609, startPoint y: 218, endPoint x: 554, endPoint y: 341, distance: 135.3
drag, startPoint x: 568, startPoint y: 206, endPoint x: 620, endPoint y: 283, distance: 93.2
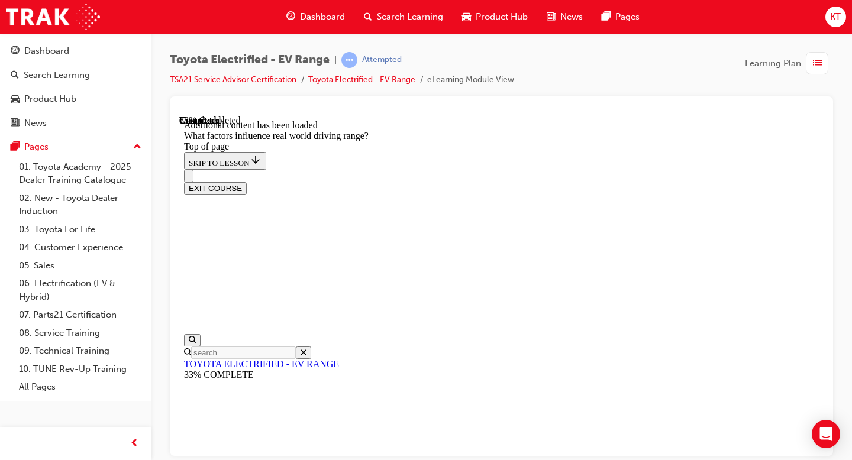
drag, startPoint x: 614, startPoint y: 253, endPoint x: 541, endPoint y: 360, distance: 130.3
drag, startPoint x: 583, startPoint y: 230, endPoint x: 632, endPoint y: 313, distance: 96.8
drag, startPoint x: 602, startPoint y: 245, endPoint x: 527, endPoint y: 339, distance: 119.5
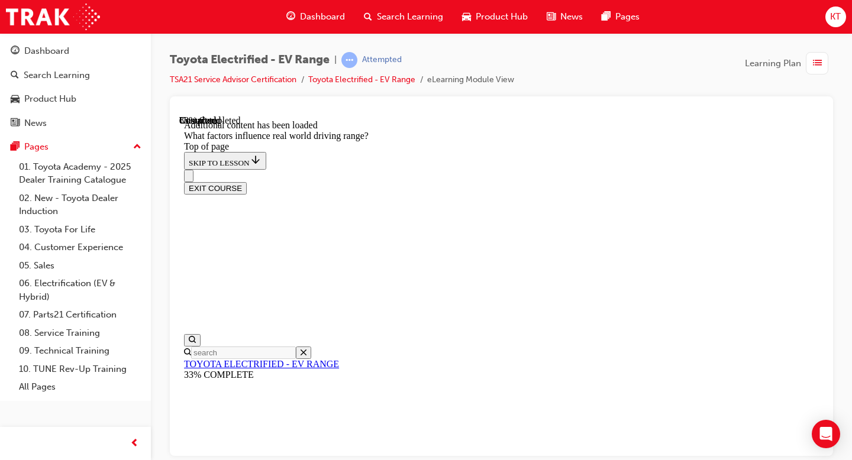
drag, startPoint x: 545, startPoint y: 253, endPoint x: 647, endPoint y: 361, distance: 148.5
drag, startPoint x: 593, startPoint y: 242, endPoint x: 515, endPoint y: 343, distance: 127.8
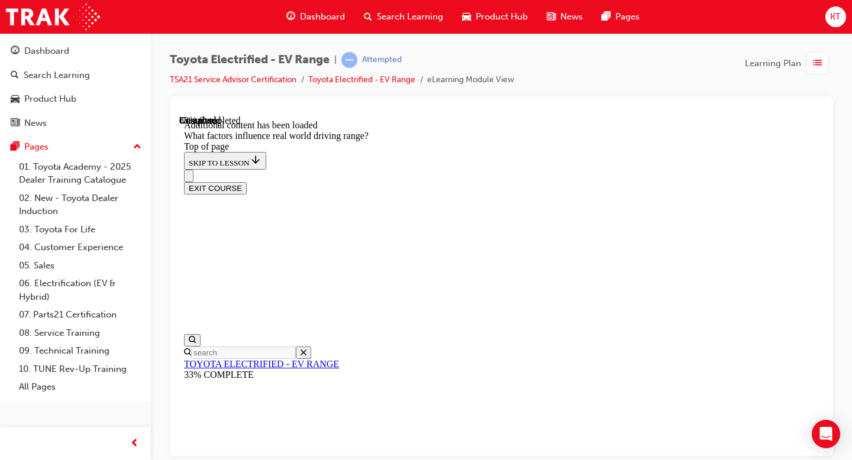
drag, startPoint x: 551, startPoint y: 215, endPoint x: 620, endPoint y: 309, distance: 116.8
drag, startPoint x: 565, startPoint y: 206, endPoint x: 612, endPoint y: 295, distance: 99.7
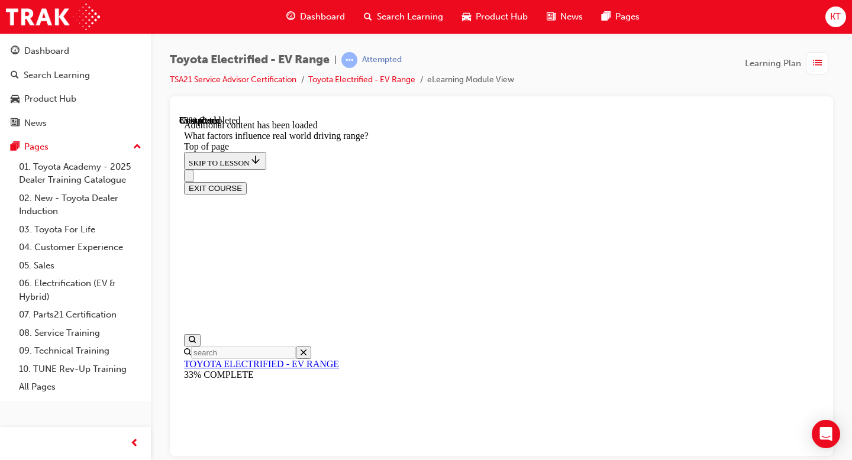
drag, startPoint x: 583, startPoint y: 228, endPoint x: 489, endPoint y: 339, distance: 146.5
drag, startPoint x: 546, startPoint y: 248, endPoint x: 618, endPoint y: 381, distance: 151.1
drag, startPoint x: 579, startPoint y: 223, endPoint x: 643, endPoint y: 341, distance: 133.9
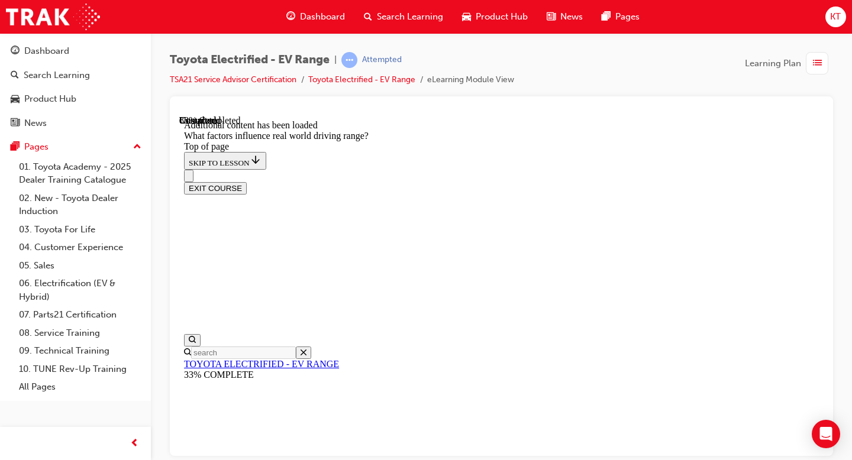
drag, startPoint x: 586, startPoint y: 206, endPoint x: 678, endPoint y: 346, distance: 167.3
drag, startPoint x: 625, startPoint y: 235, endPoint x: 547, endPoint y: 313, distance: 110.4
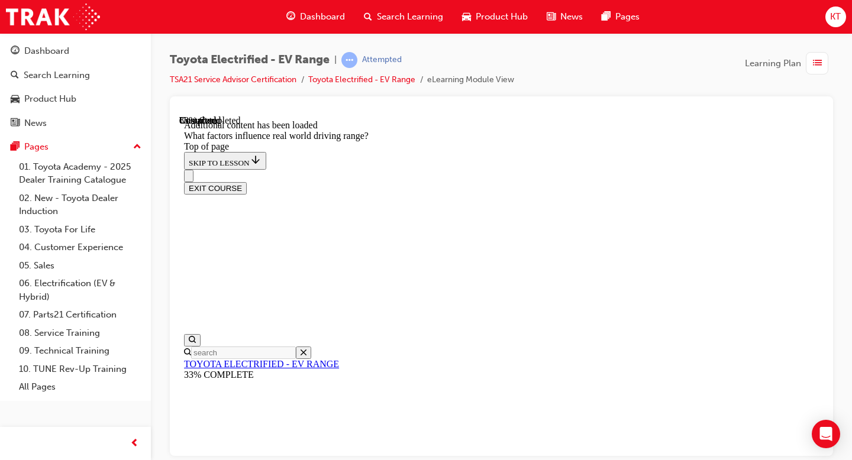
drag, startPoint x: 568, startPoint y: 231, endPoint x: 624, endPoint y: 304, distance: 92.0
drag, startPoint x: 586, startPoint y: 216, endPoint x: 541, endPoint y: 300, distance: 94.7
drag, startPoint x: 542, startPoint y: 232, endPoint x: 602, endPoint y: 299, distance: 90.0
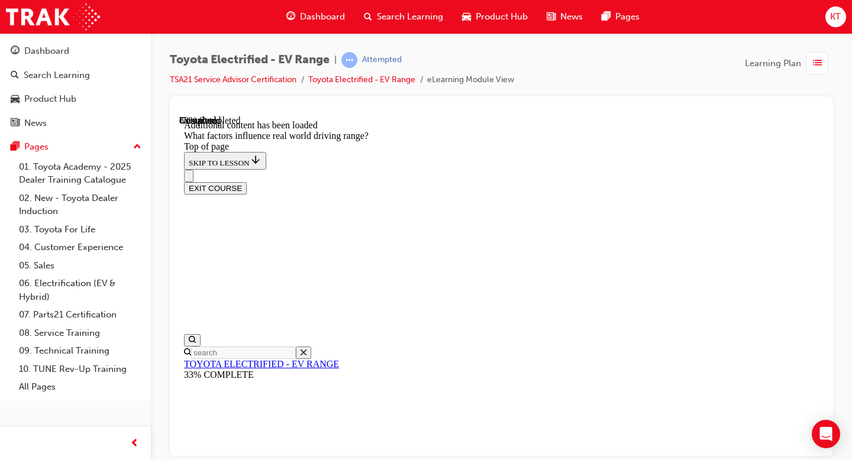
drag, startPoint x: 579, startPoint y: 231, endPoint x: 509, endPoint y: 325, distance: 117.9
drag, startPoint x: 538, startPoint y: 237, endPoint x: 604, endPoint y: 304, distance: 94.1
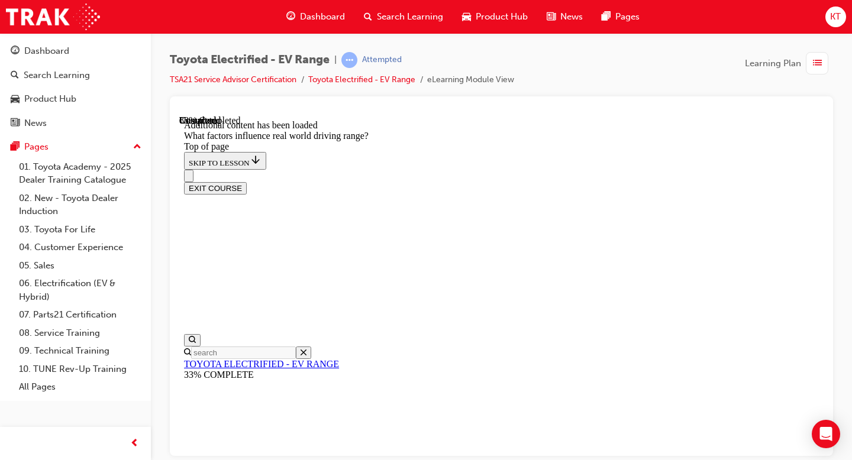
drag, startPoint x: 599, startPoint y: 240, endPoint x: 516, endPoint y: 333, distance: 124.5
drag
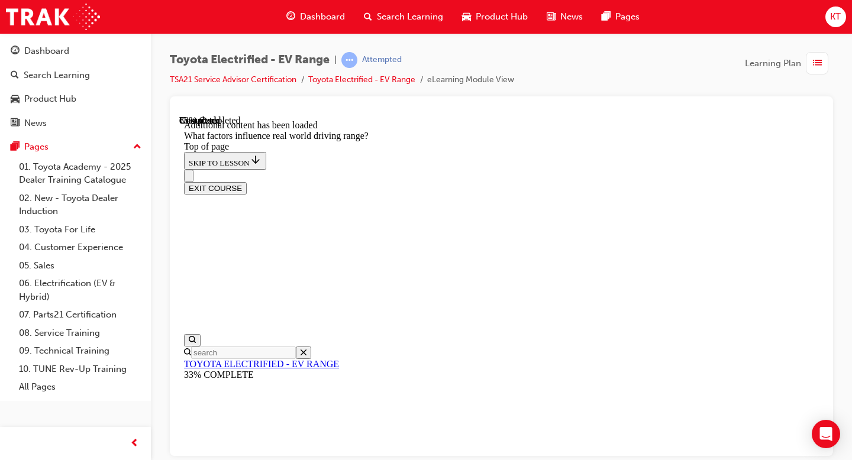
drag, startPoint x: 585, startPoint y: 212, endPoint x: 658, endPoint y: 339, distance: 147.0
drag, startPoint x: 602, startPoint y: 237, endPoint x: 529, endPoint y: 332, distance: 119.4
drag, startPoint x: 583, startPoint y: 232, endPoint x: 677, endPoint y: 341, distance: 143.8
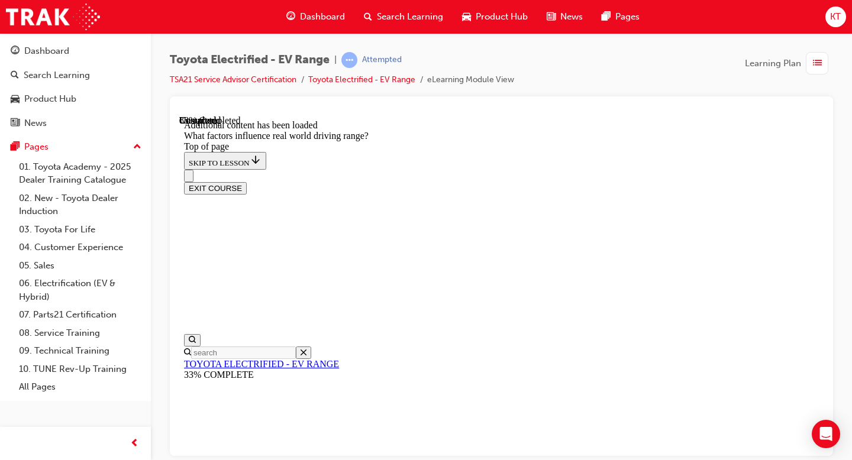
drag, startPoint x: 610, startPoint y: 237, endPoint x: 557, endPoint y: 319, distance: 97.8
drag, startPoint x: 584, startPoint y: 240, endPoint x: 686, endPoint y: 376, distance: 169.4
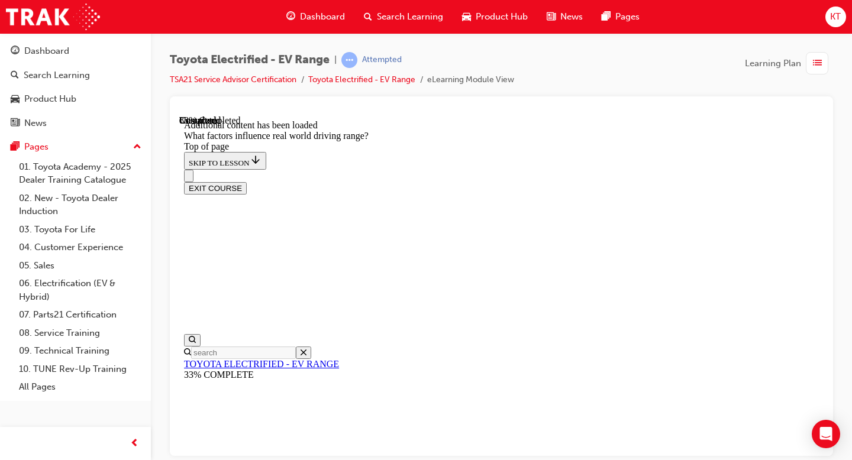
drag, startPoint x: 609, startPoint y: 221, endPoint x: 682, endPoint y: 319, distance: 121.7
drag, startPoint x: 622, startPoint y: 238, endPoint x: 686, endPoint y: 366, distance: 143.1
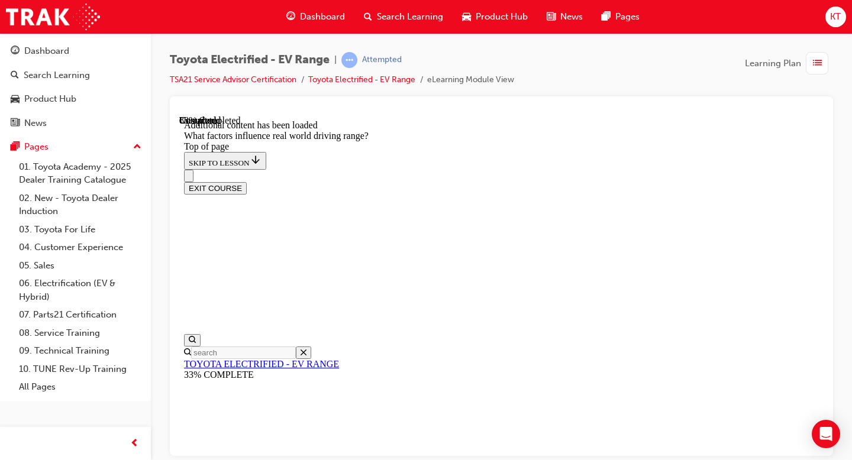
drag, startPoint x: 571, startPoint y: 209, endPoint x: 636, endPoint y: 333, distance: 139.7
drag, startPoint x: 580, startPoint y: 224, endPoint x: 657, endPoint y: 346, distance: 144.6
drag, startPoint x: 600, startPoint y: 242, endPoint x: 545, endPoint y: 315, distance: 90.7
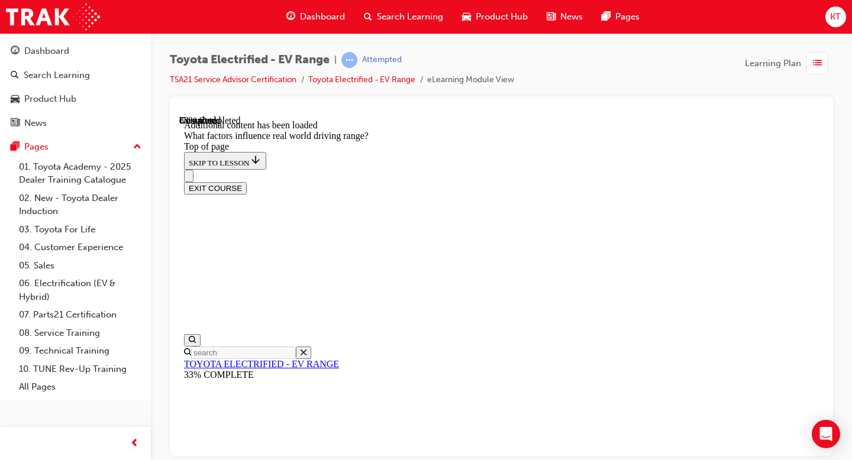
drag, startPoint x: 568, startPoint y: 225, endPoint x: 659, endPoint y: 347, distance: 152.0
drag, startPoint x: 623, startPoint y: 232, endPoint x: 536, endPoint y: 320, distance: 123.4
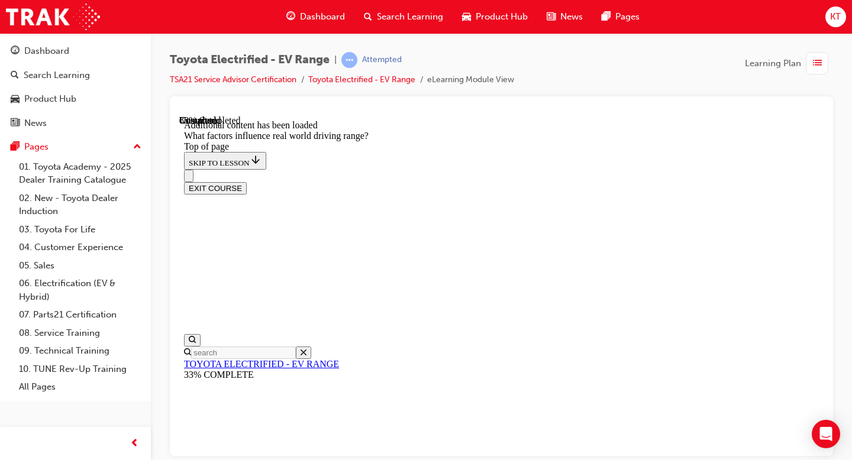
drag, startPoint x: 587, startPoint y: 243, endPoint x: 615, endPoint y: 299, distance: 62.2
drag, startPoint x: 603, startPoint y: 236, endPoint x: 542, endPoint y: 311, distance: 96.3
drag, startPoint x: 554, startPoint y: 257, endPoint x: 686, endPoint y: 347, distance: 160.4
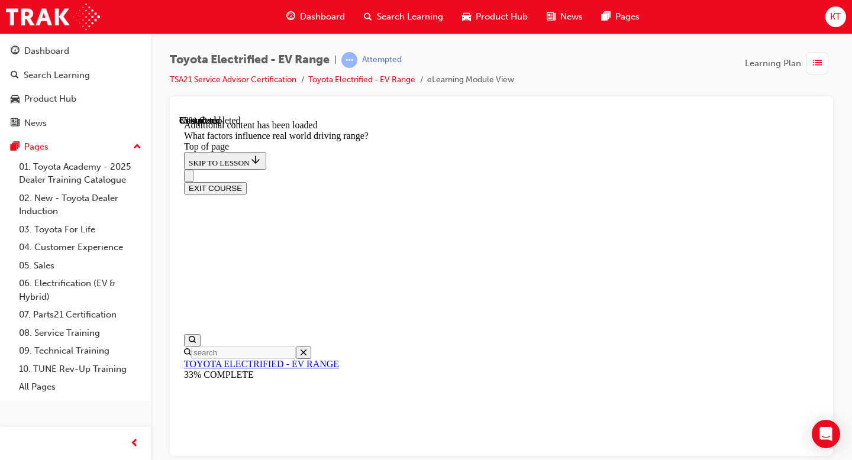
drag, startPoint x: 558, startPoint y: 205, endPoint x: 613, endPoint y: 299, distance: 108.1
drag, startPoint x: 578, startPoint y: 215, endPoint x: 507, endPoint y: 344, distance: 147.7
drag, startPoint x: 544, startPoint y: 211, endPoint x: 587, endPoint y: 280, distance: 81.1
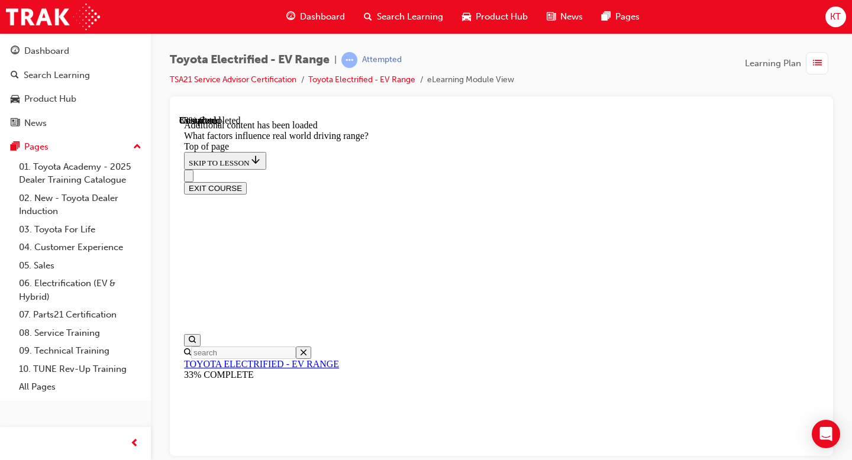
drag, startPoint x: 589, startPoint y: 218, endPoint x: 633, endPoint y: 345, distance: 135.2
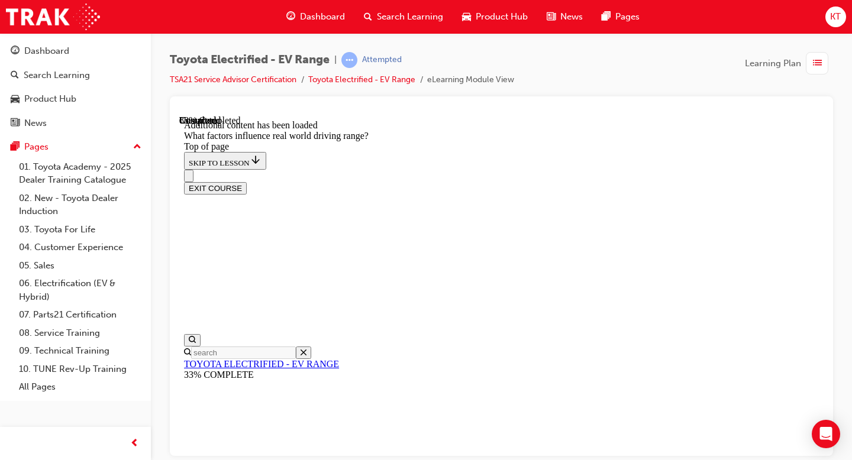
drag, startPoint x: 613, startPoint y: 235, endPoint x: 547, endPoint y: 323, distance: 109.4
drag, startPoint x: 577, startPoint y: 234, endPoint x: 650, endPoint y: 347, distance: 134.9
drag, startPoint x: 604, startPoint y: 228, endPoint x: 672, endPoint y: 357, distance: 145.3
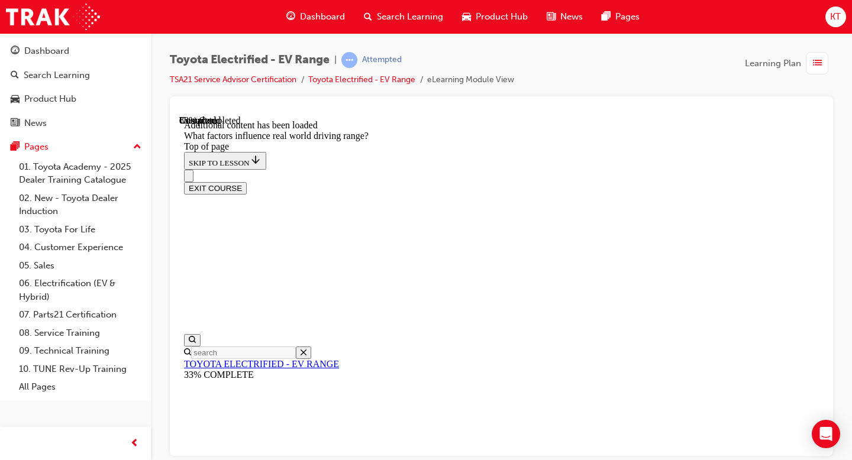
drag, startPoint x: 591, startPoint y: 205, endPoint x: 515, endPoint y: 324, distance: 141.1
drag, startPoint x: 553, startPoint y: 234, endPoint x: 617, endPoint y: 351, distance: 133.4
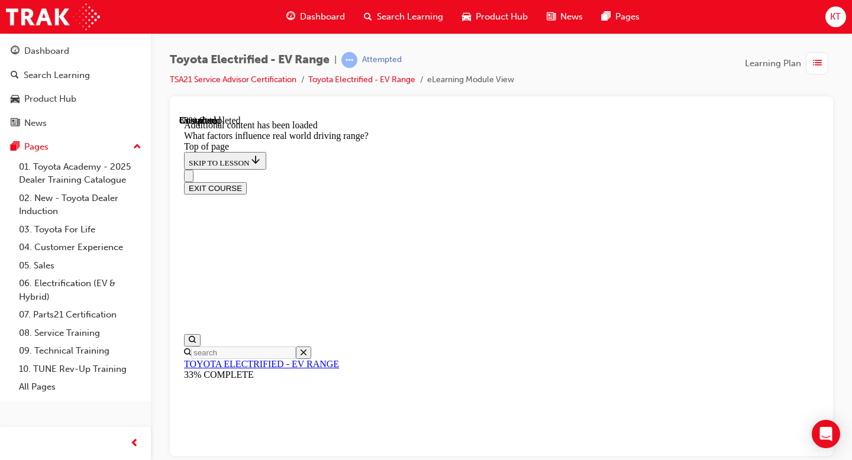
drag, startPoint x: 601, startPoint y: 238, endPoint x: 541, endPoint y: 316, distance: 97.8
drag, startPoint x: 580, startPoint y: 218, endPoint x: 645, endPoint y: 318, distance: 119.3
drag, startPoint x: 609, startPoint y: 231, endPoint x: 536, endPoint y: 306, distance: 104.6
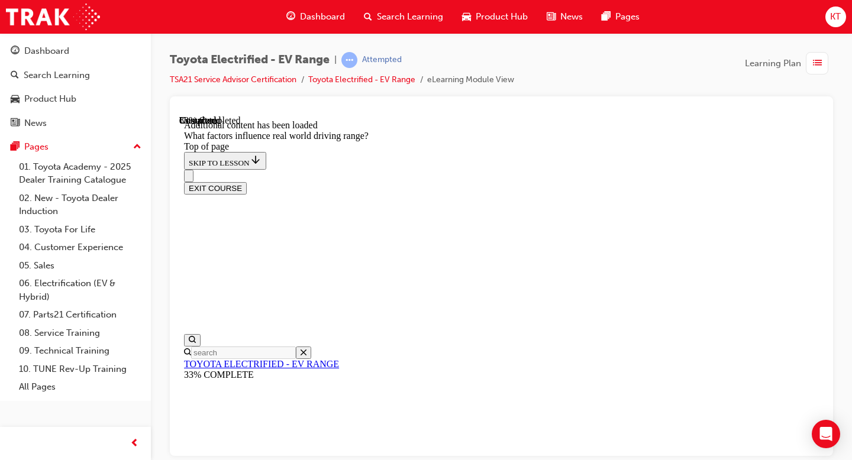
drag, startPoint x: 583, startPoint y: 211, endPoint x: 646, endPoint y: 303, distance: 111.6
drag, startPoint x: 586, startPoint y: 213, endPoint x: 532, endPoint y: 302, distance: 104.3
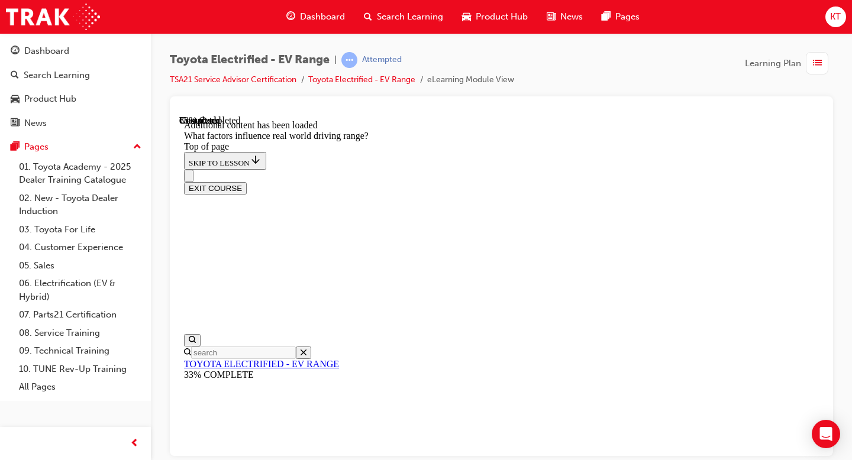
drag, startPoint x: 557, startPoint y: 219, endPoint x: 633, endPoint y: 313, distance: 121.1
drag, startPoint x: 616, startPoint y: 231, endPoint x: 515, endPoint y: 351, distance: 157.0
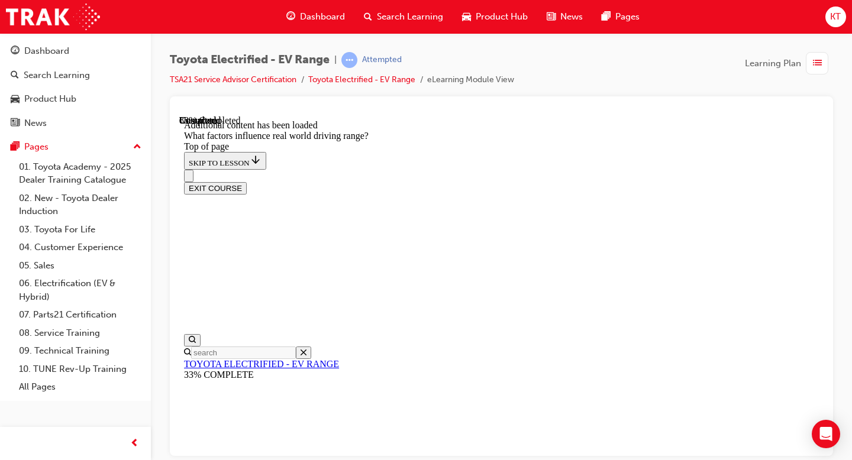
drag, startPoint x: 574, startPoint y: 226, endPoint x: 460, endPoint y: 373, distance: 186.7
drag, startPoint x: 578, startPoint y: 219, endPoint x: 676, endPoint y: 380, distance: 187.7
drag, startPoint x: 609, startPoint y: 234, endPoint x: 552, endPoint y: 322, distance: 104.8
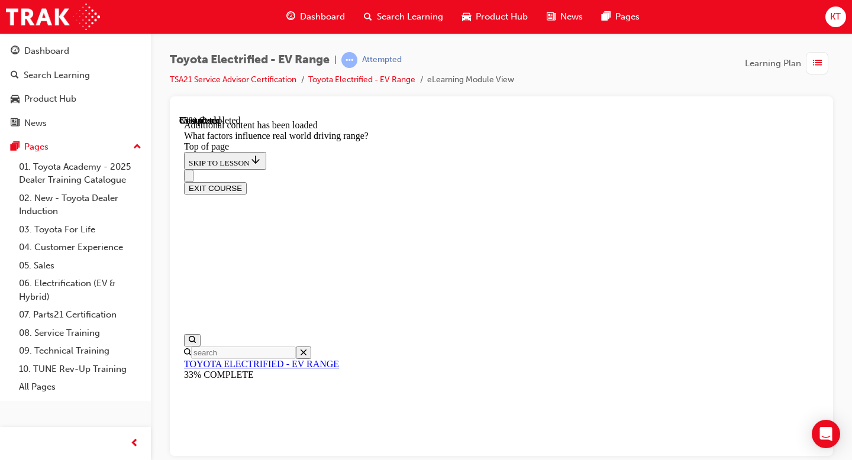
drag, startPoint x: 564, startPoint y: 218, endPoint x: 627, endPoint y: 282, distance: 89.9
drag, startPoint x: 616, startPoint y: 231, endPoint x: 549, endPoint y: 359, distance: 144.4
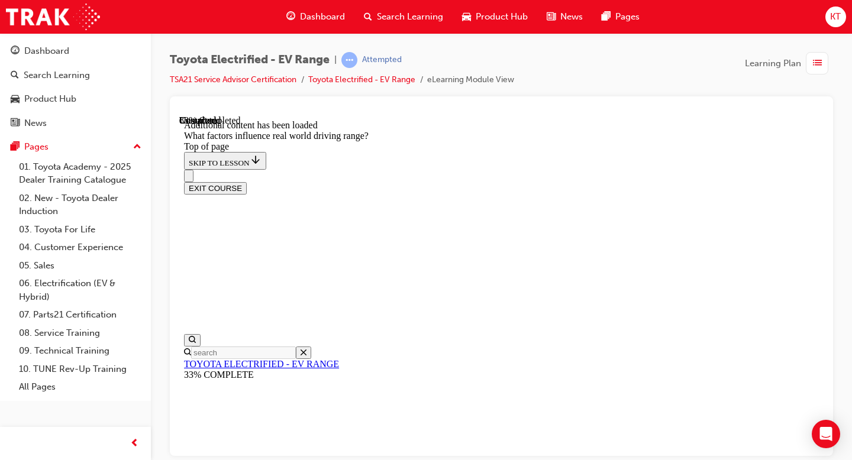
drag, startPoint x: 564, startPoint y: 257, endPoint x: 633, endPoint y: 345, distance: 112.9
drag, startPoint x: 580, startPoint y: 238, endPoint x: 633, endPoint y: 371, distance: 143.7
drag, startPoint x: 597, startPoint y: 237, endPoint x: 677, endPoint y: 351, distance: 139.3
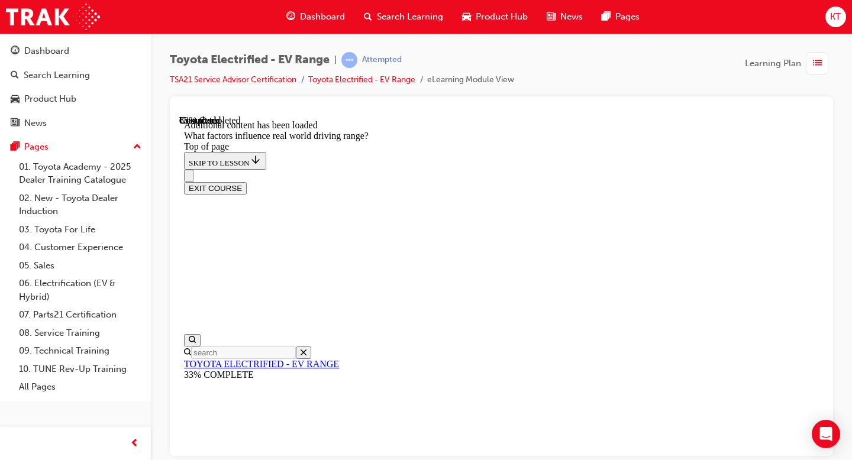
drag, startPoint x: 593, startPoint y: 221, endPoint x: 541, endPoint y: 304, distance: 97.5
drag, startPoint x: 580, startPoint y: 209, endPoint x: 615, endPoint y: 283, distance: 82.0
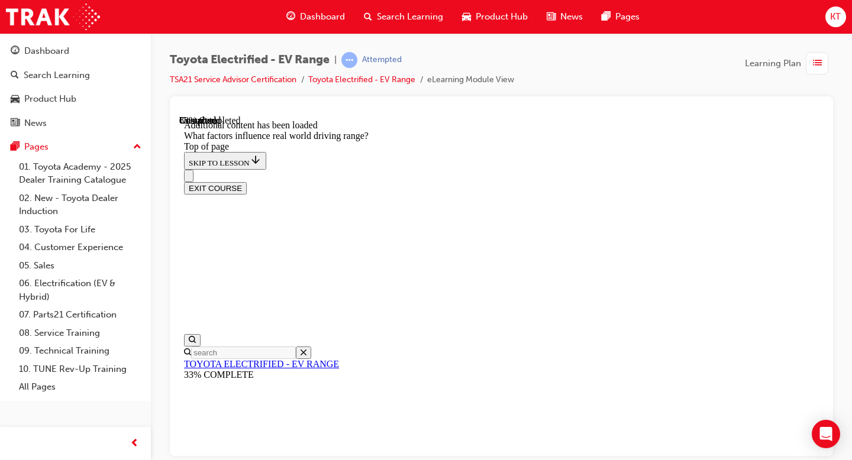
drag, startPoint x: 596, startPoint y: 246, endPoint x: 493, endPoint y: 399, distance: 184.1
drag, startPoint x: 551, startPoint y: 229, endPoint x: 580, endPoint y: 286, distance: 63.7
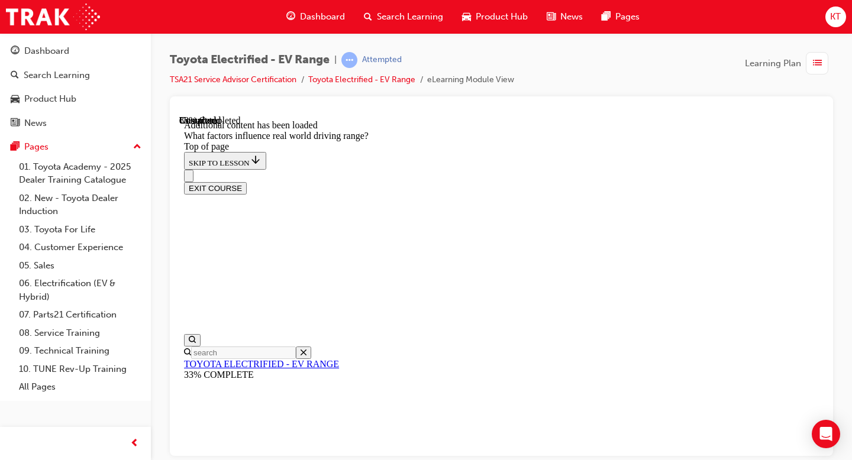
drag, startPoint x: 565, startPoint y: 224, endPoint x: 639, endPoint y: 338, distance: 135.5
drag, startPoint x: 585, startPoint y: 241, endPoint x: 665, endPoint y: 410, distance: 187.3
drag, startPoint x: 586, startPoint y: 227, endPoint x: 639, endPoint y: 325, distance: 111.7
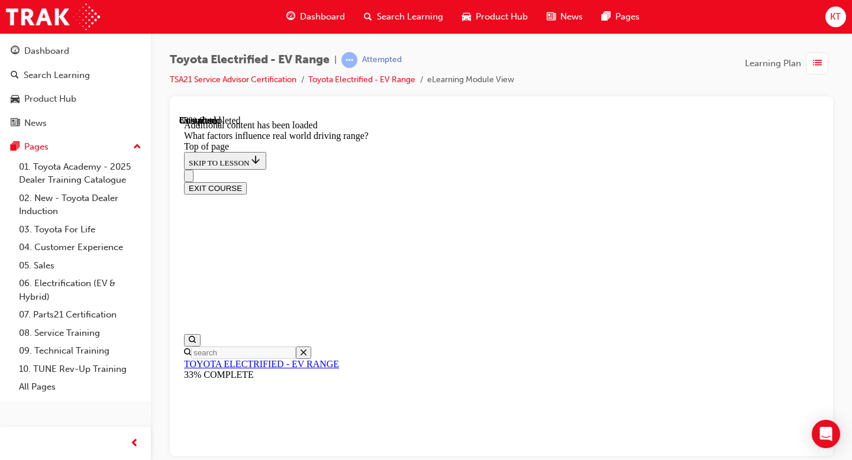
drag, startPoint x: 591, startPoint y: 228, endPoint x: 534, endPoint y: 303, distance: 94.0
drag, startPoint x: 578, startPoint y: 225, endPoint x: 507, endPoint y: 338, distance: 133.4
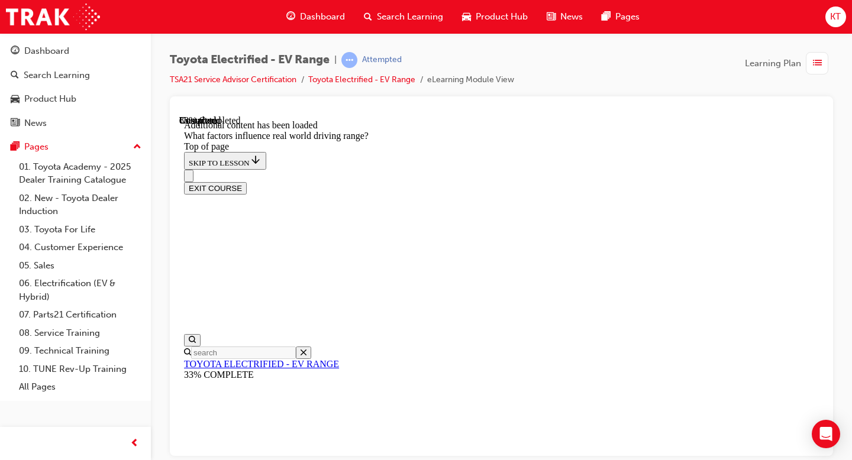
drag, startPoint x: 575, startPoint y: 244, endPoint x: 678, endPoint y: 400, distance: 187.3
drag, startPoint x: 618, startPoint y: 260, endPoint x: 502, endPoint y: 348, distance: 146.0
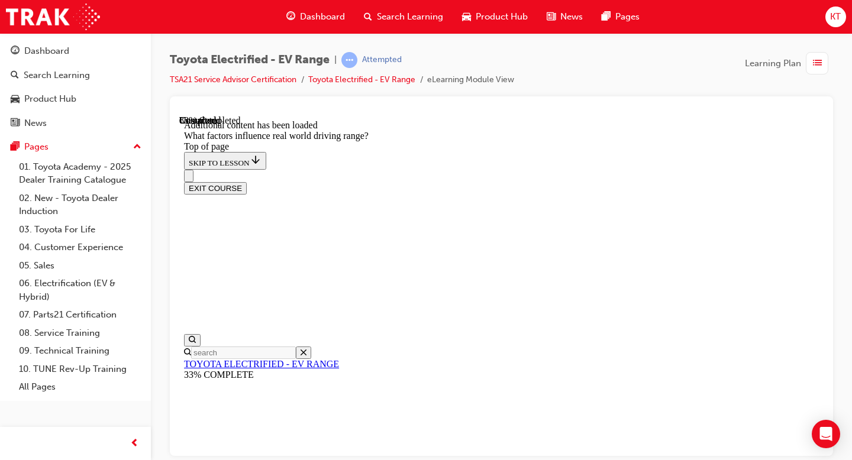
drag, startPoint x: 576, startPoint y: 211, endPoint x: 649, endPoint y: 344, distance: 152.5
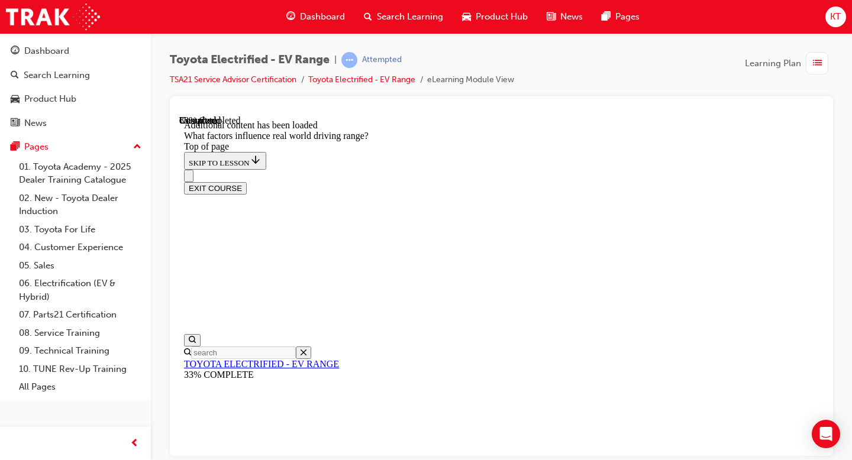
drag, startPoint x: 599, startPoint y: 212, endPoint x: 668, endPoint y: 315, distance: 123.7
drag, startPoint x: 609, startPoint y: 231, endPoint x: 547, endPoint y: 306, distance: 97.5
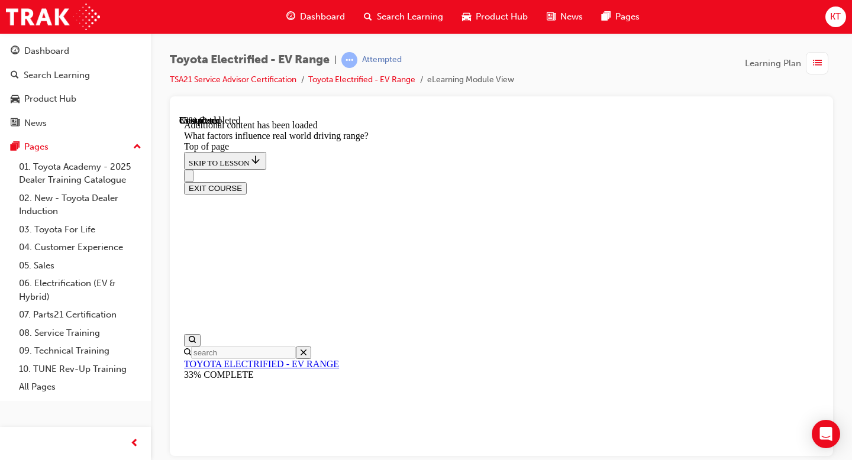
drag, startPoint x: 591, startPoint y: 231, endPoint x: 664, endPoint y: 336, distance: 128.0
drag, startPoint x: 590, startPoint y: 203, endPoint x: 670, endPoint y: 325, distance: 145.3
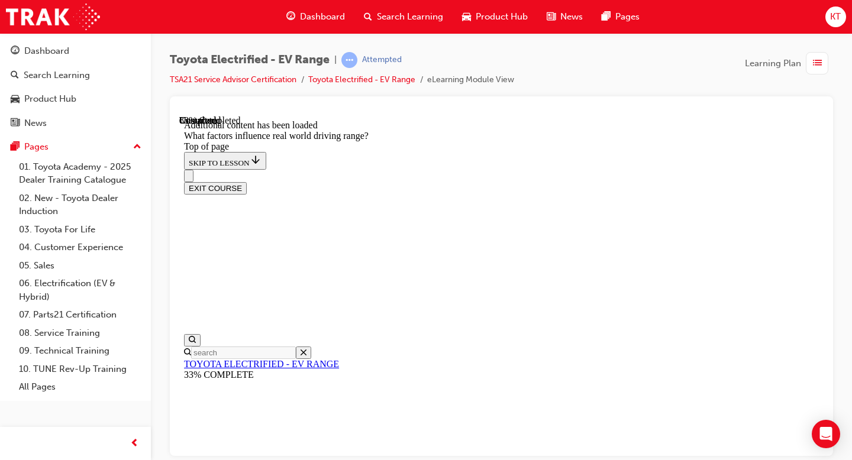
drag, startPoint x: 594, startPoint y: 218, endPoint x: 501, endPoint y: 342, distance: 155.6
drag, startPoint x: 578, startPoint y: 234, endPoint x: 509, endPoint y: 342, distance: 129.3
drag, startPoint x: 570, startPoint y: 245, endPoint x: 483, endPoint y: 367, distance: 150.2
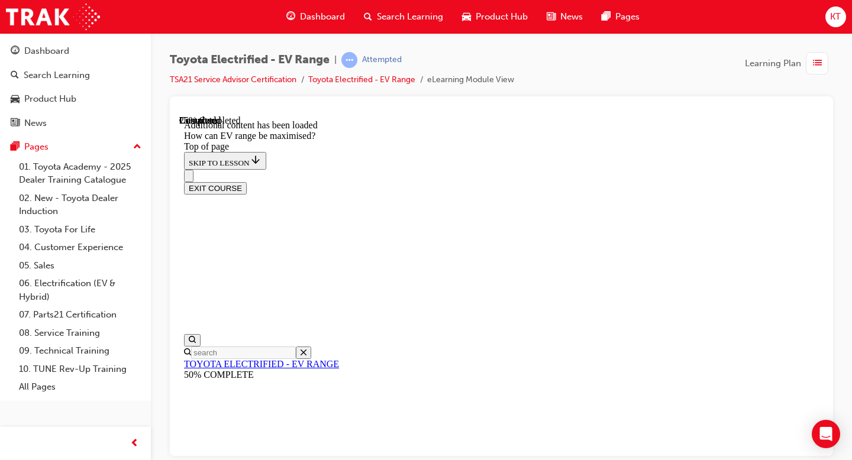
scroll to position [259, 0]
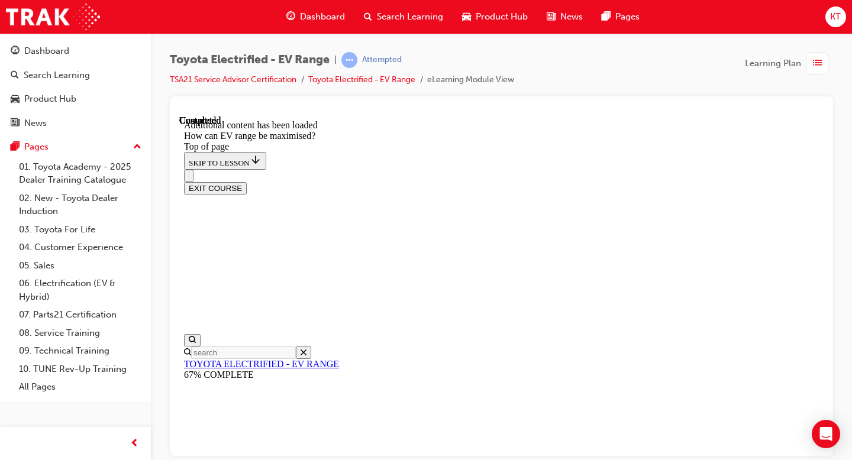
scroll to position [1108, 0]
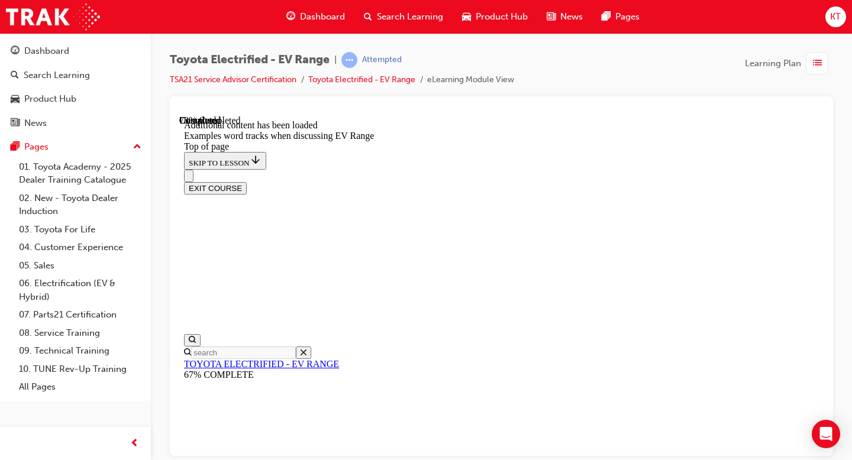
scroll to position [1472, 0]
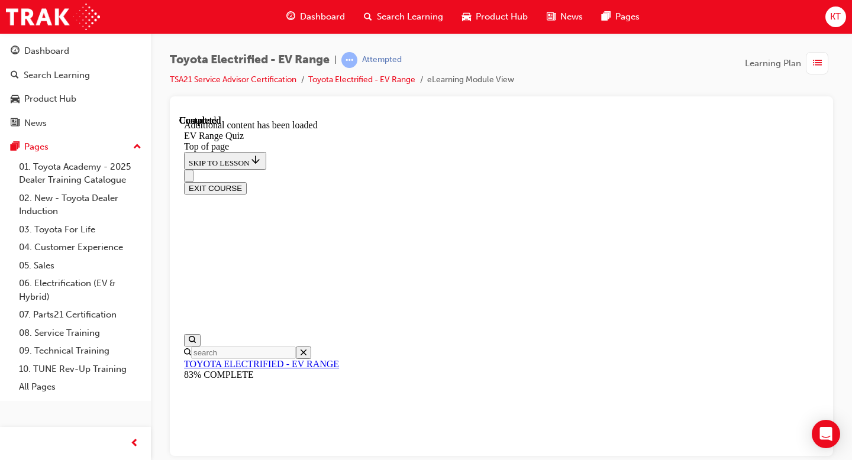
scroll to position [37, 0]
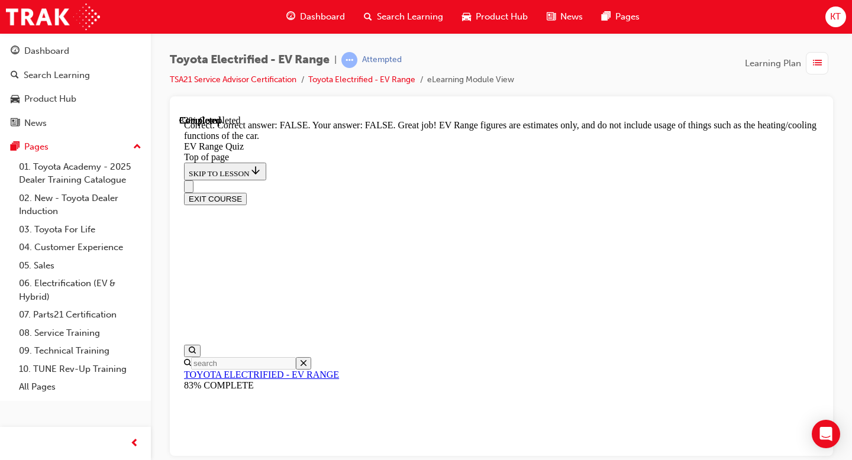
scroll to position [309, 0]
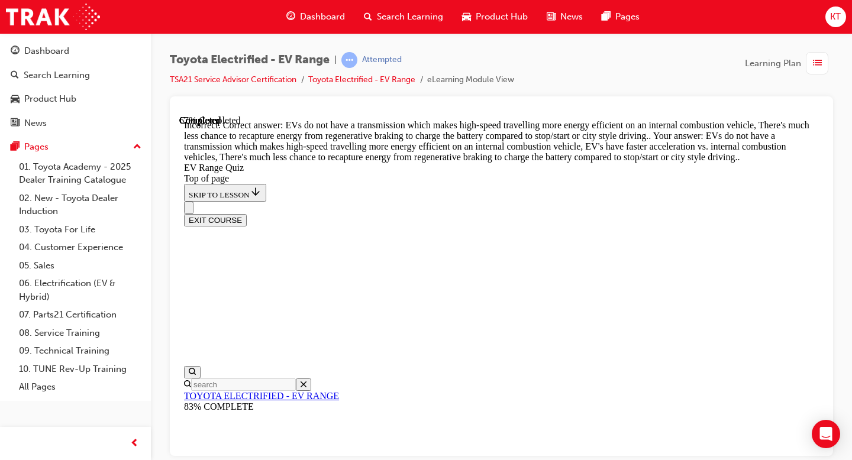
scroll to position [359, 0]
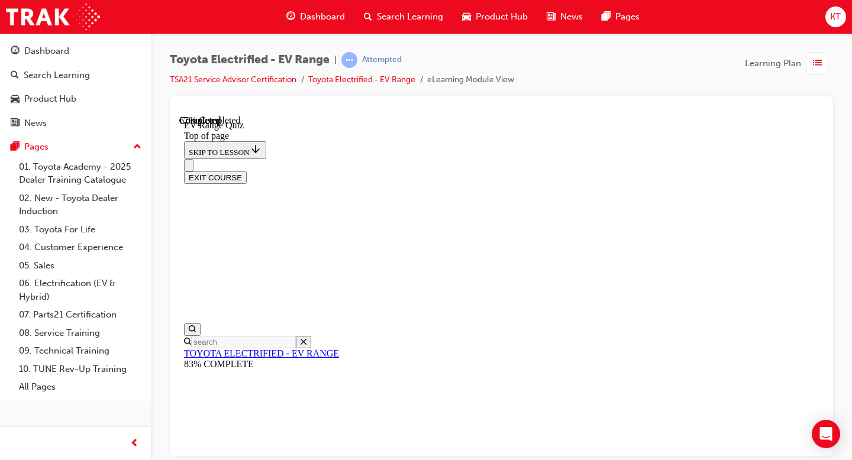
scroll to position [403, 0]
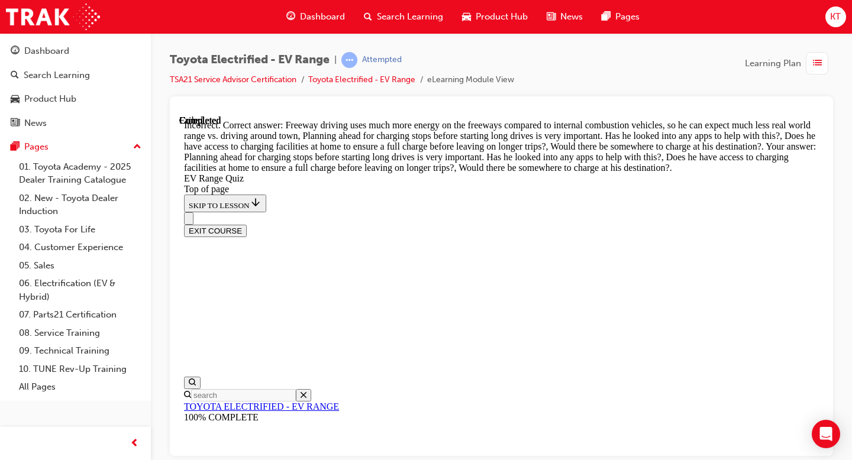
scroll to position [367, 0]
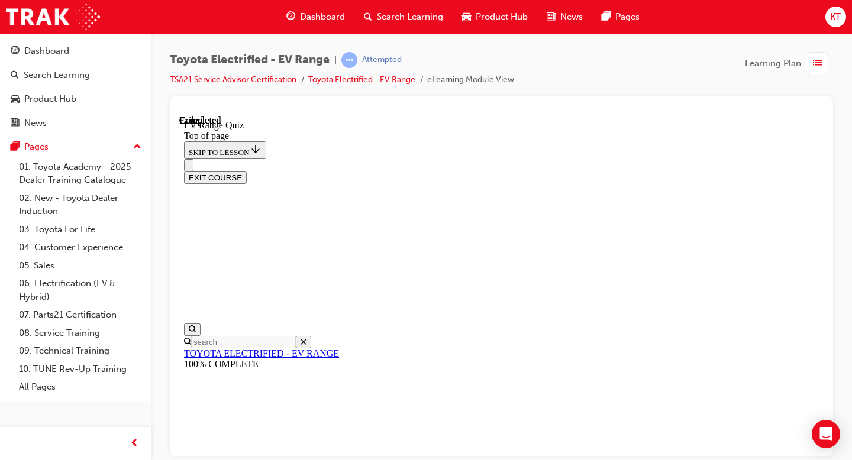
scroll to position [266, 0]
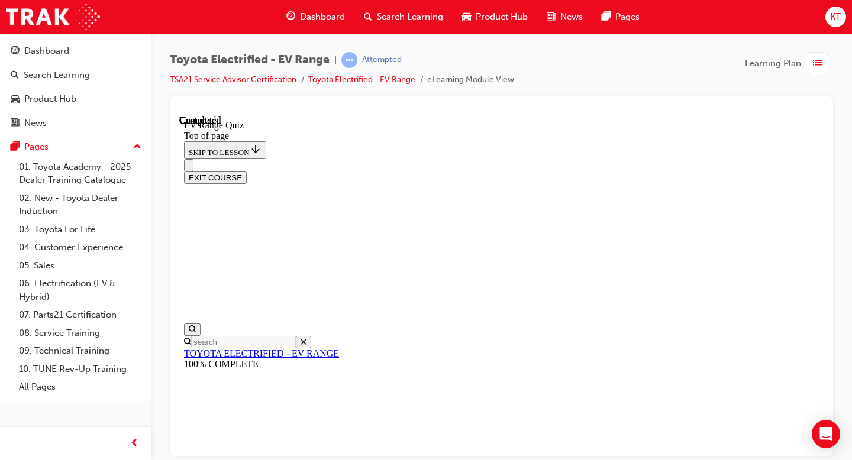
scroll to position [36, 0]
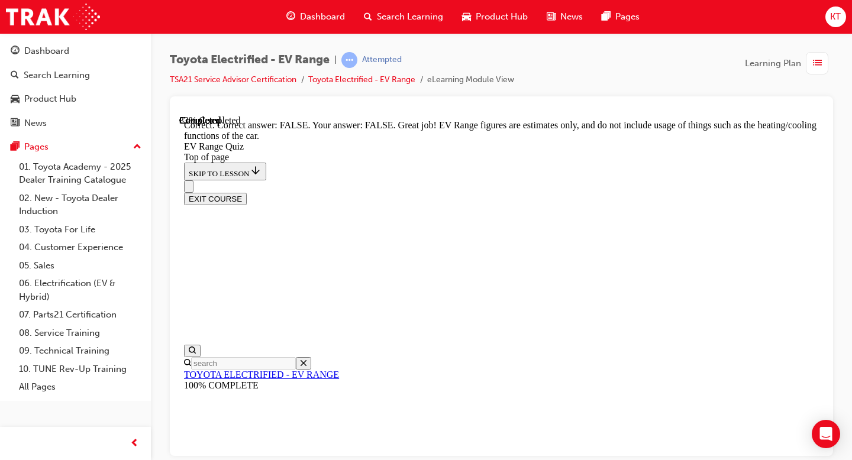
scroll to position [309, 0]
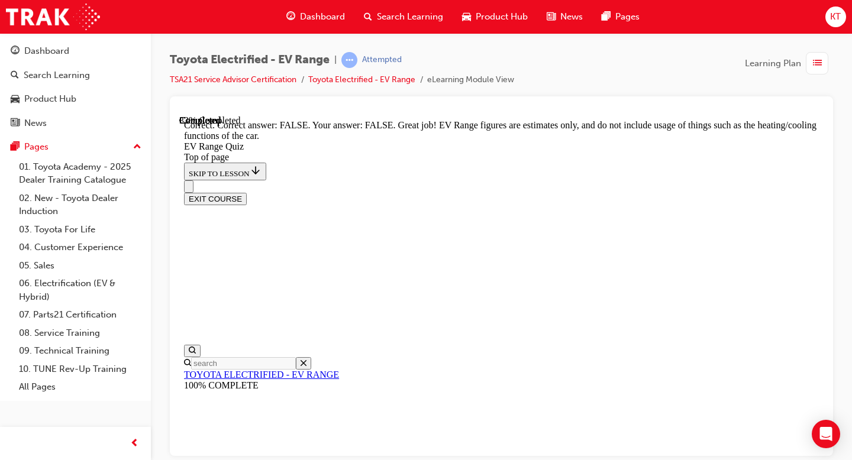
scroll to position [263, 0]
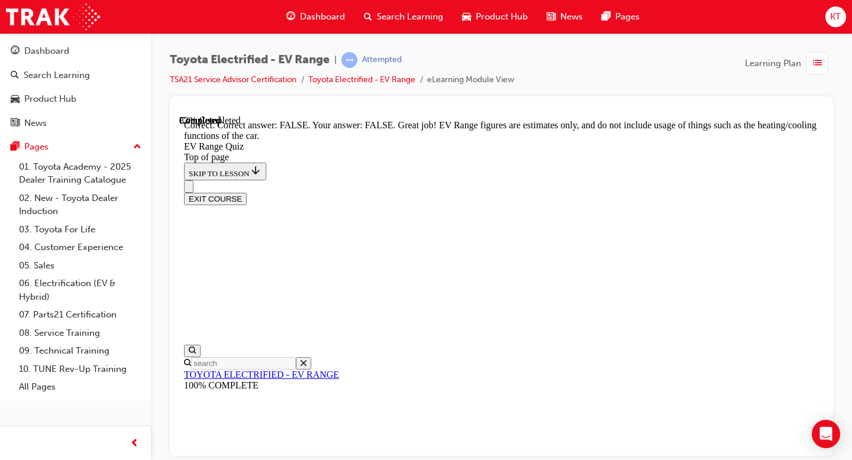
scroll to position [323, 0]
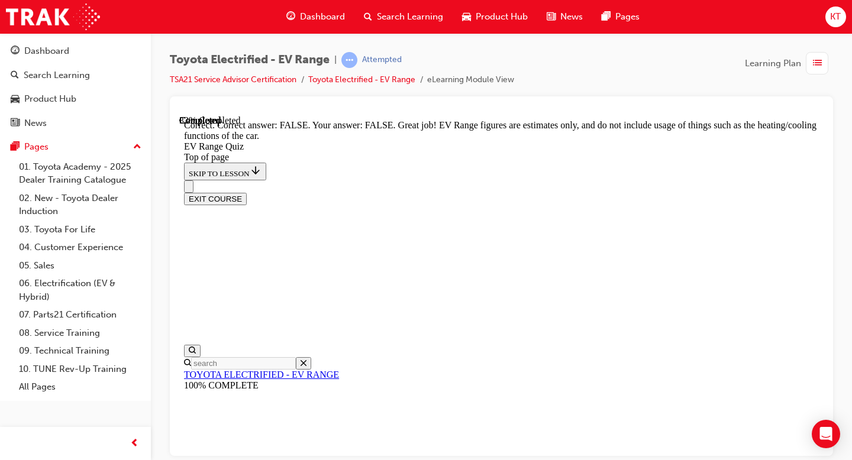
scroll to position [435, 0]
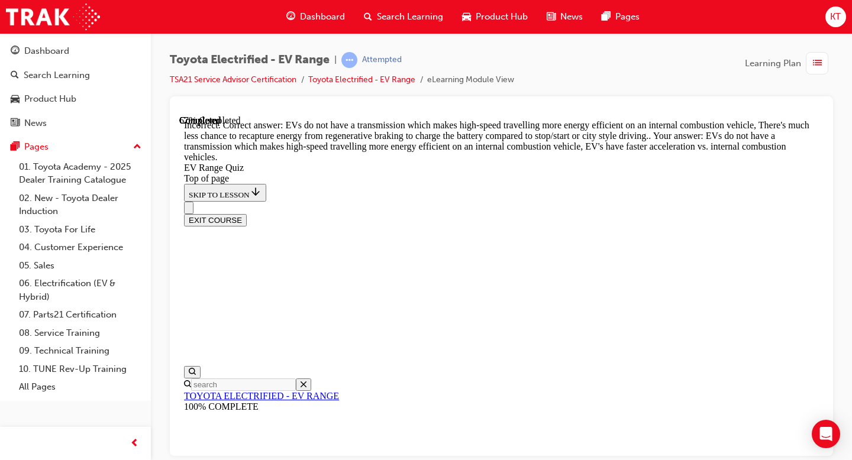
scroll to position [273, 0]
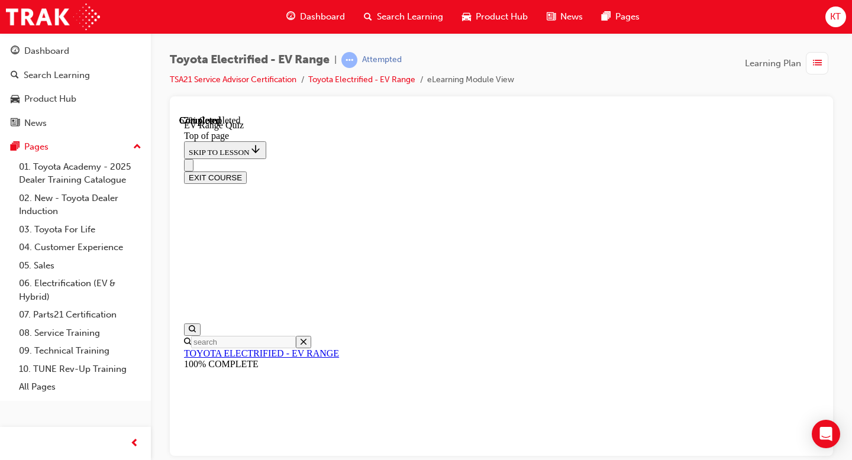
scroll to position [257, 0]
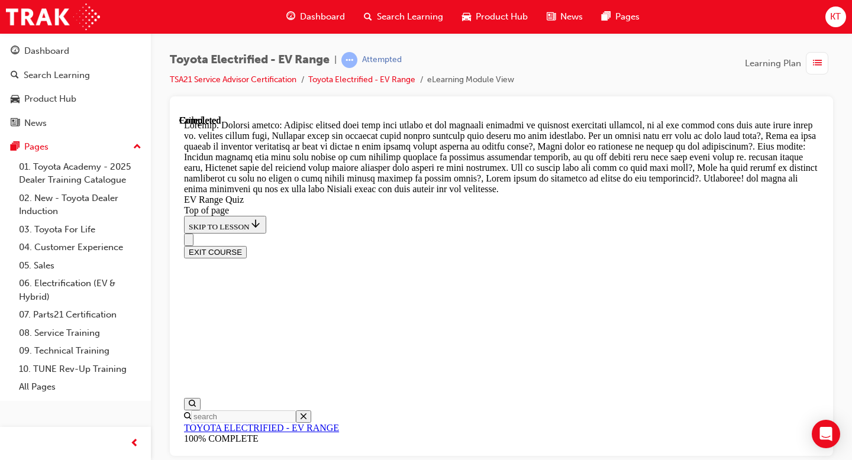
scroll to position [622, 0]
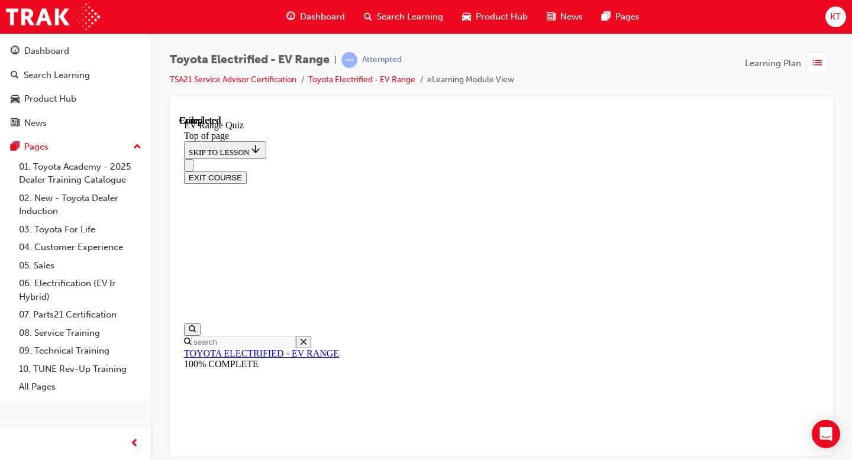
scroll to position [266, 0]
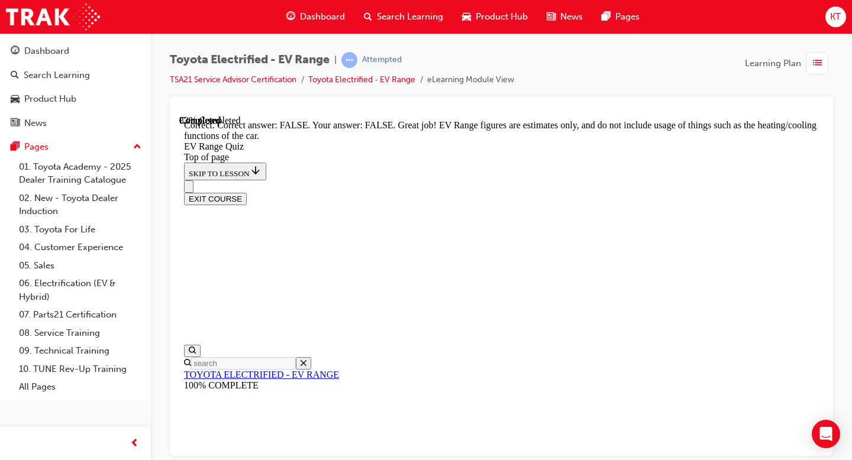
scroll to position [309, 0]
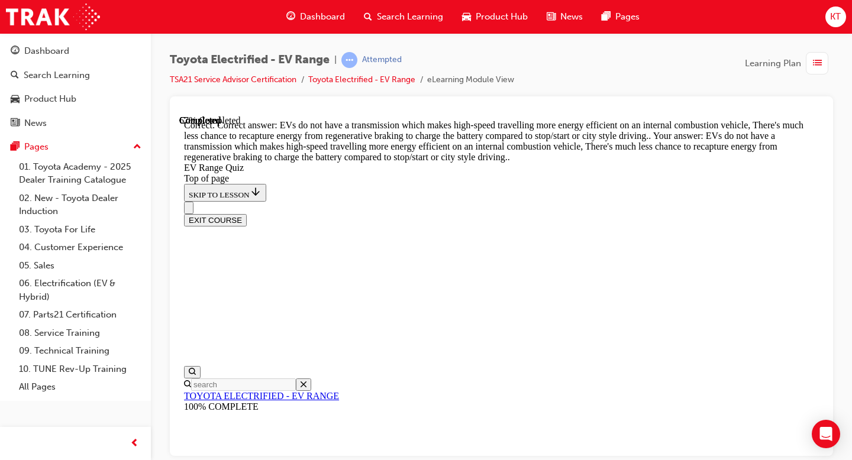
scroll to position [472, 0]
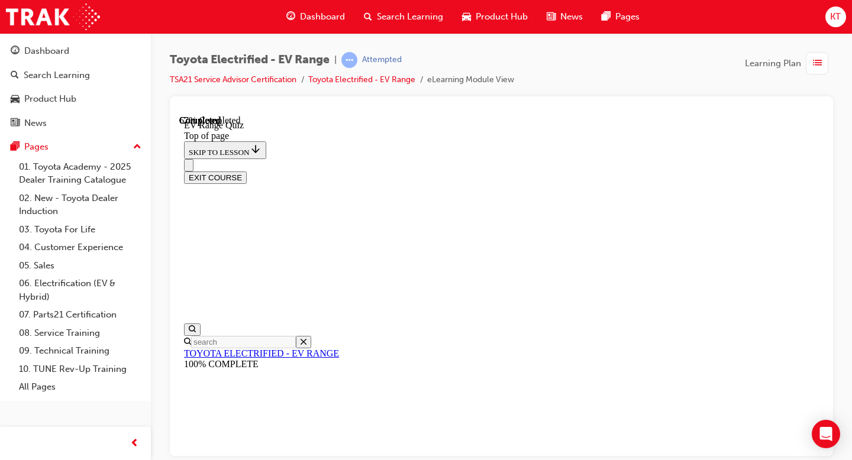
scroll to position [247, 0]
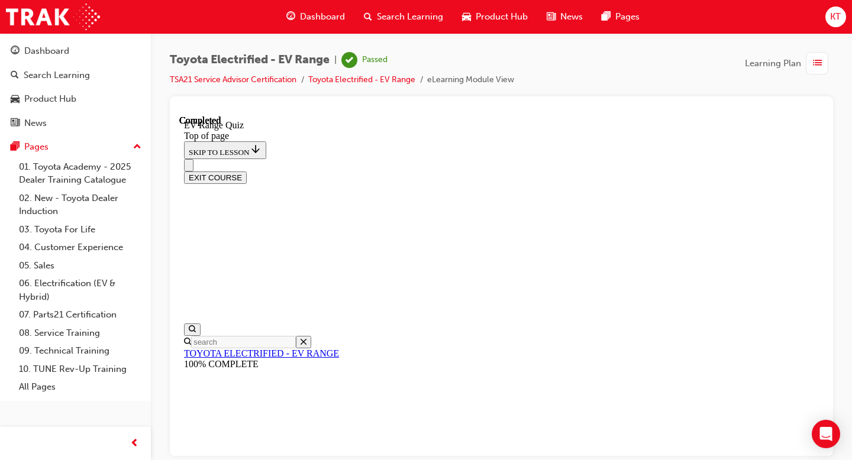
scroll to position [265, 0]
click at [247, 171] on button "EXIT COURSE" at bounding box center [215, 177] width 63 height 12
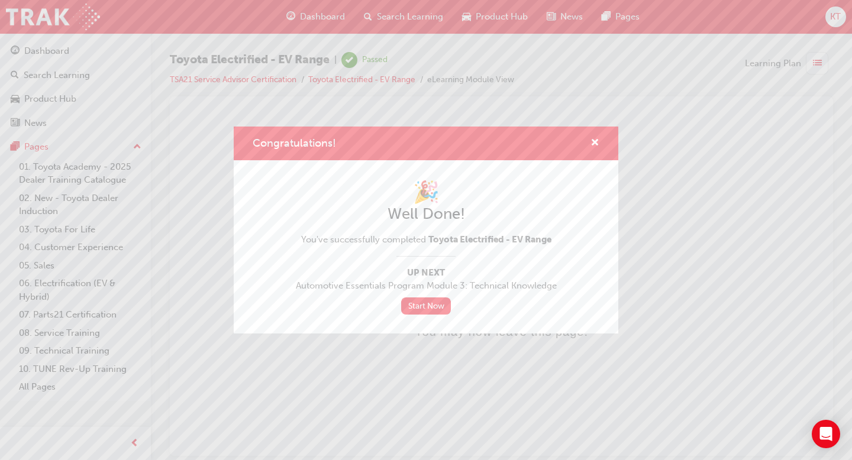
scroll to position [0, 0]
click at [445, 300] on link "Start Now" at bounding box center [426, 305] width 50 height 17
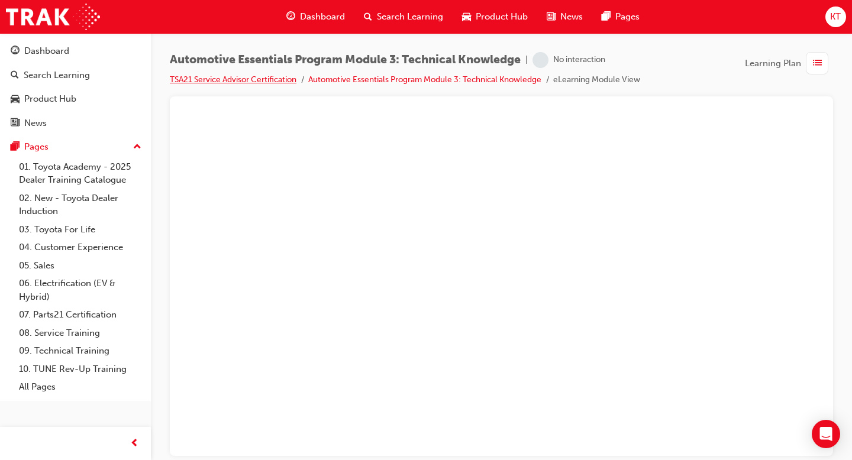
click at [266, 83] on link "TSA21 Service Advisor Certification" at bounding box center [233, 80] width 127 height 10
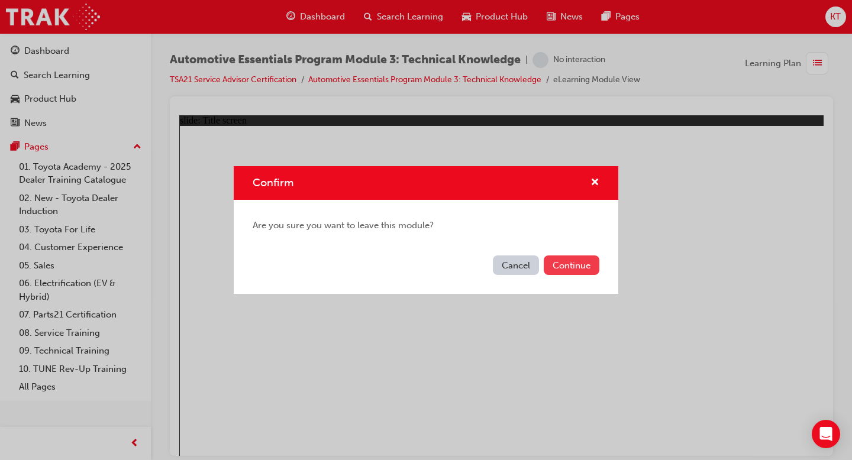
click at [565, 264] on button "Continue" at bounding box center [572, 266] width 56 height 20
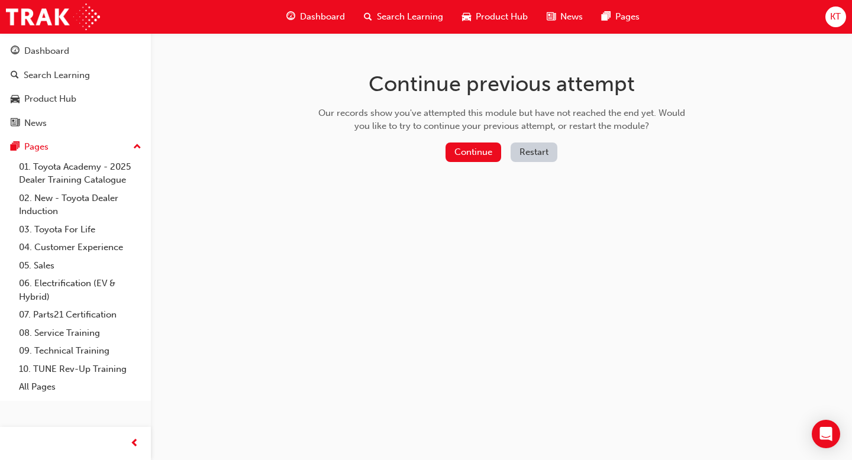
click at [549, 153] on button "Restart" at bounding box center [533, 153] width 47 height 20
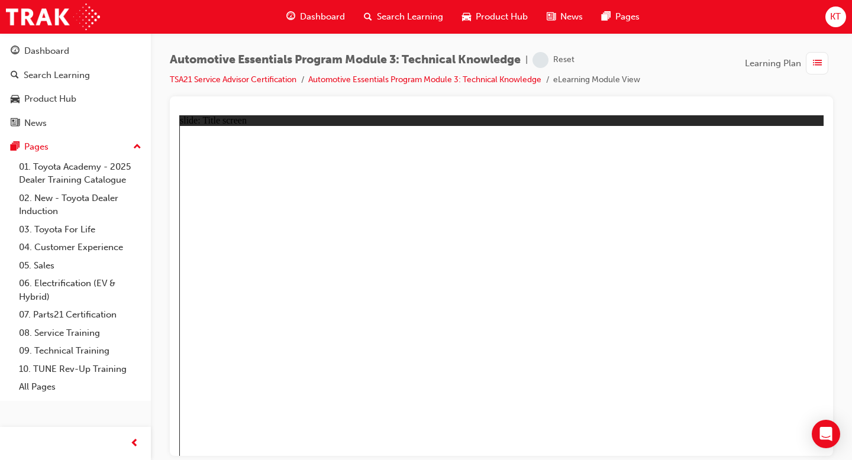
click at [320, 27] on div "Dashboard" at bounding box center [315, 17] width 77 height 24
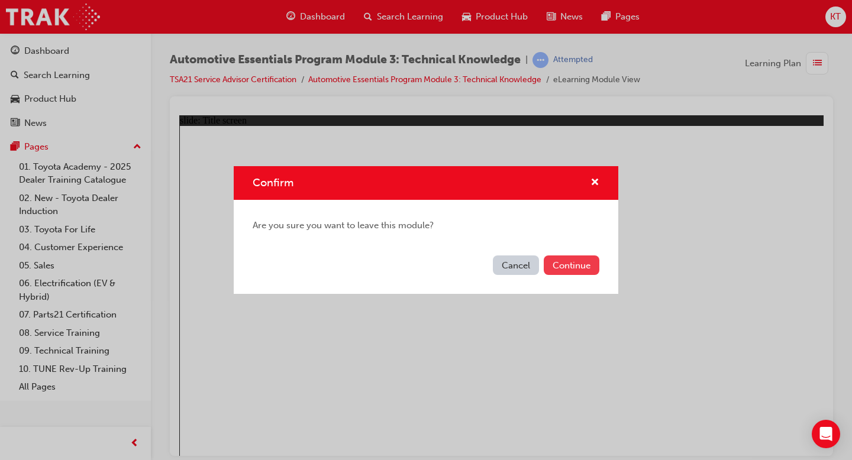
click at [577, 261] on button "Continue" at bounding box center [572, 266] width 56 height 20
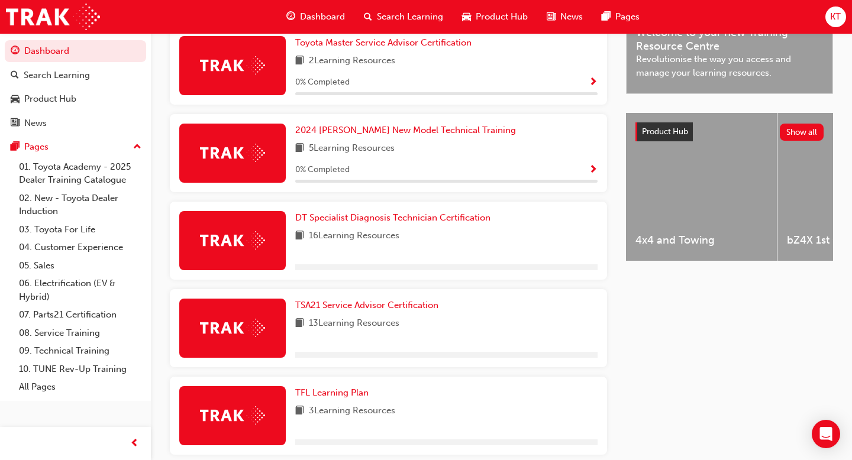
scroll to position [393, 0]
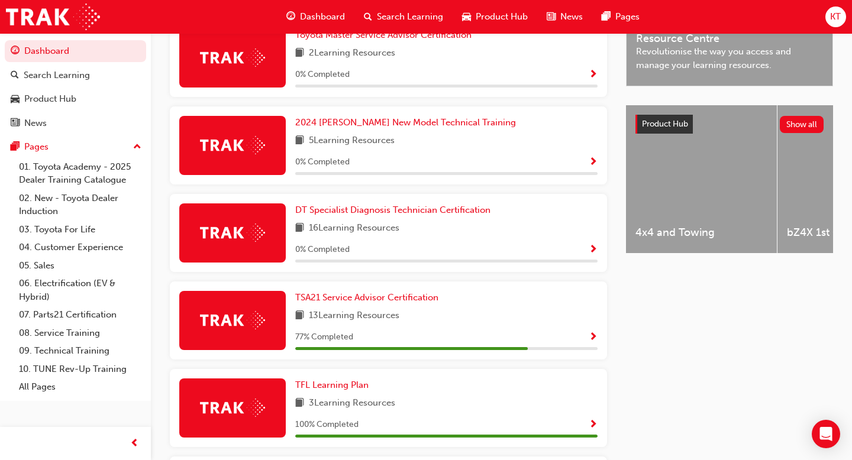
click at [325, 315] on span "13 Learning Resources" at bounding box center [354, 316] width 90 height 15
click at [325, 312] on div "TSA21 Service Advisor Certification 13 Learning Resources 77 % Completed" at bounding box center [446, 320] width 302 height 59
click at [325, 303] on span "TSA21 Service Advisor Certification" at bounding box center [366, 297] width 143 height 11
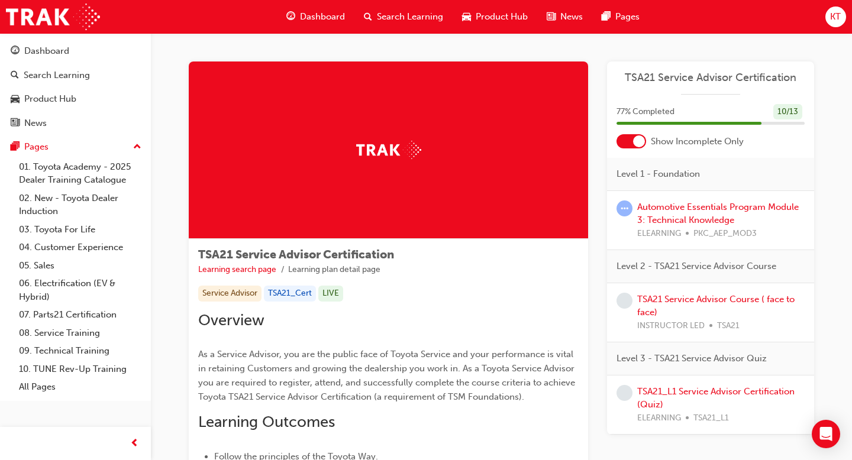
click at [630, 136] on div at bounding box center [631, 141] width 30 height 14
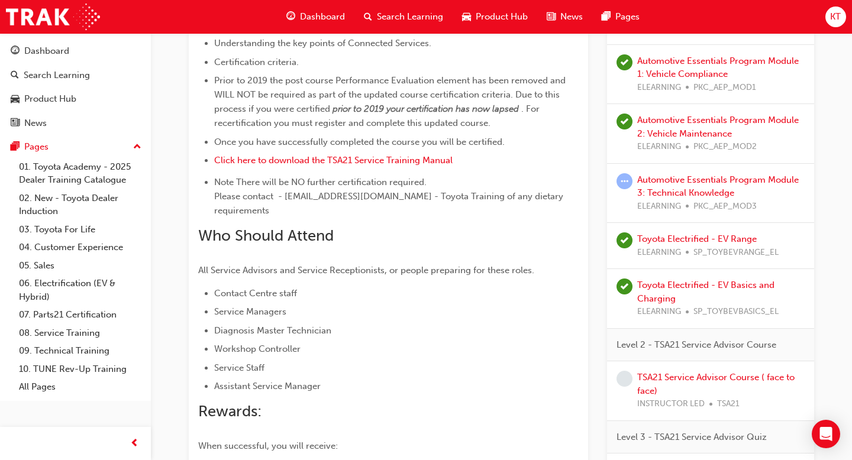
scroll to position [560, 0]
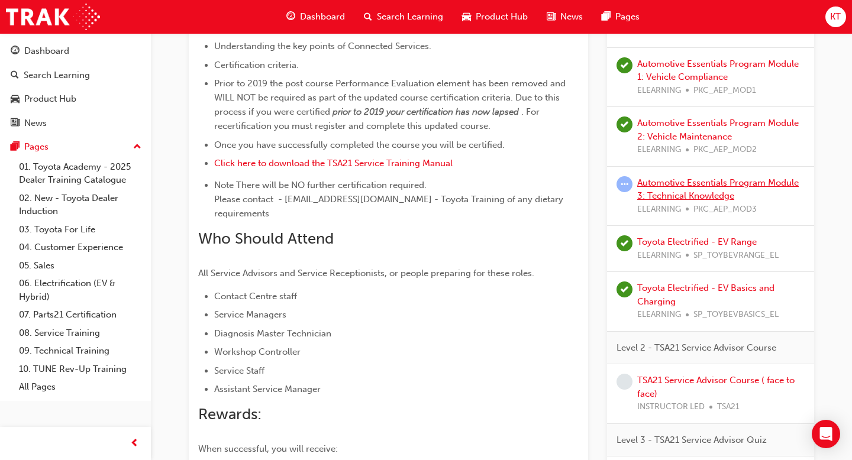
click at [684, 187] on link "Automotive Essentials Program Module 3: Technical Knowledge" at bounding box center [717, 189] width 161 height 24
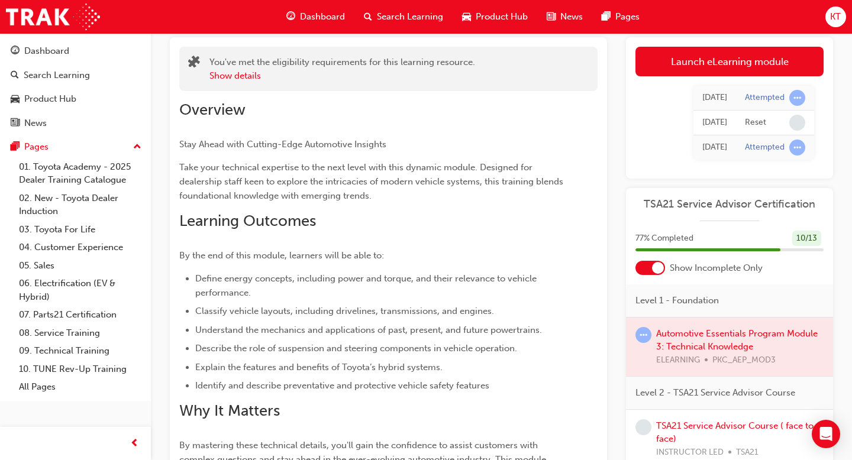
scroll to position [60, 0]
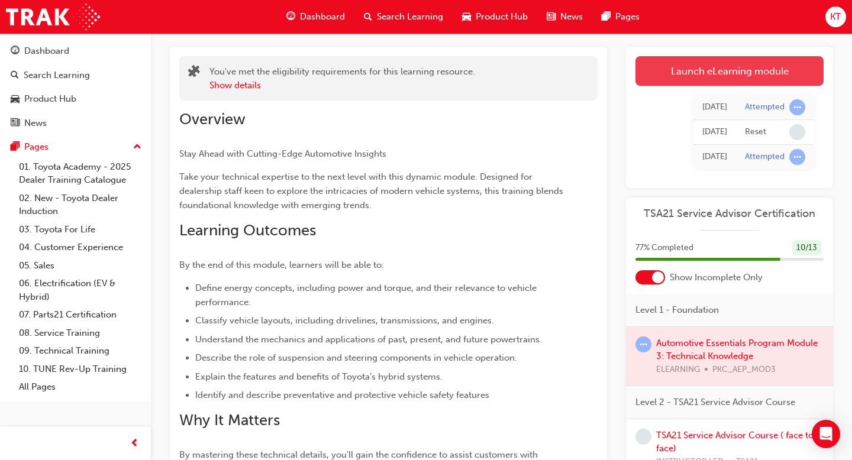
click at [702, 69] on link "Launch eLearning module" at bounding box center [729, 71] width 188 height 30
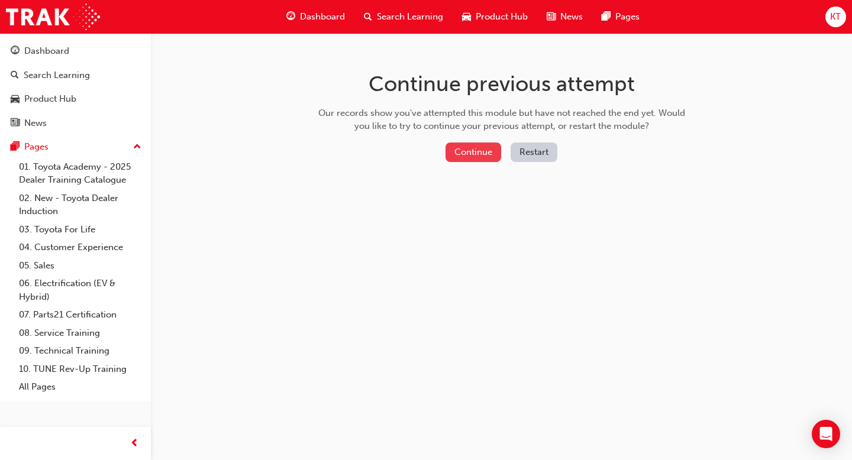
click at [489, 153] on button "Continue" at bounding box center [473, 153] width 56 height 20
